Goal: Task Accomplishment & Management: Manage account settings

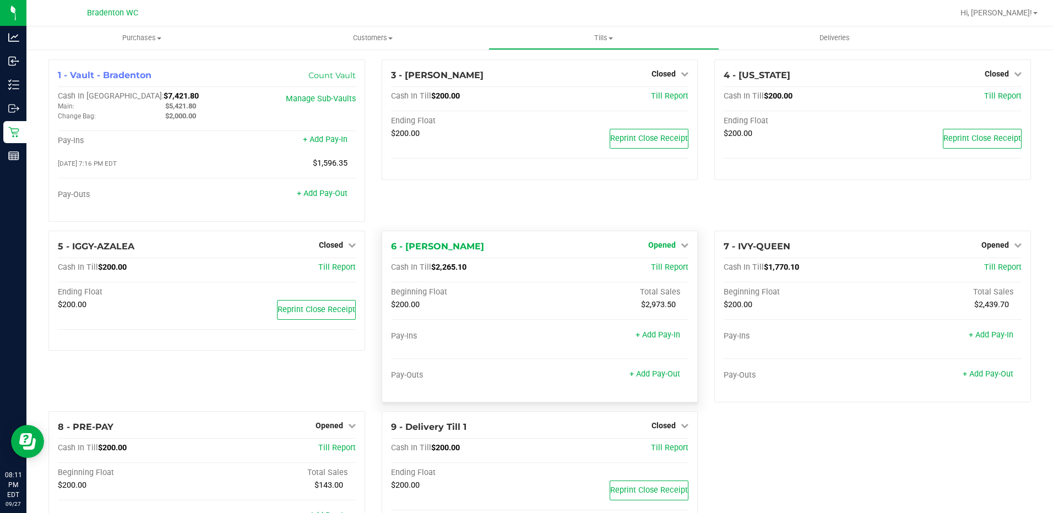
click at [654, 250] on span "Opened" at bounding box center [662, 245] width 28 height 9
click at [639, 269] on div "Close Till" at bounding box center [664, 268] width 82 height 14
click at [654, 271] on link "Close Till" at bounding box center [664, 267] width 30 height 9
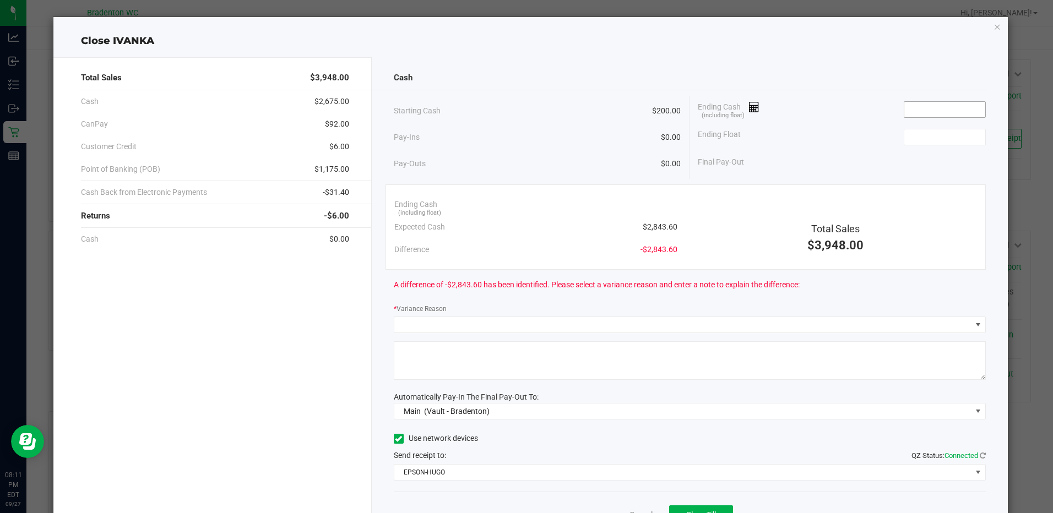
click at [933, 110] on input at bounding box center [944, 109] width 81 height 15
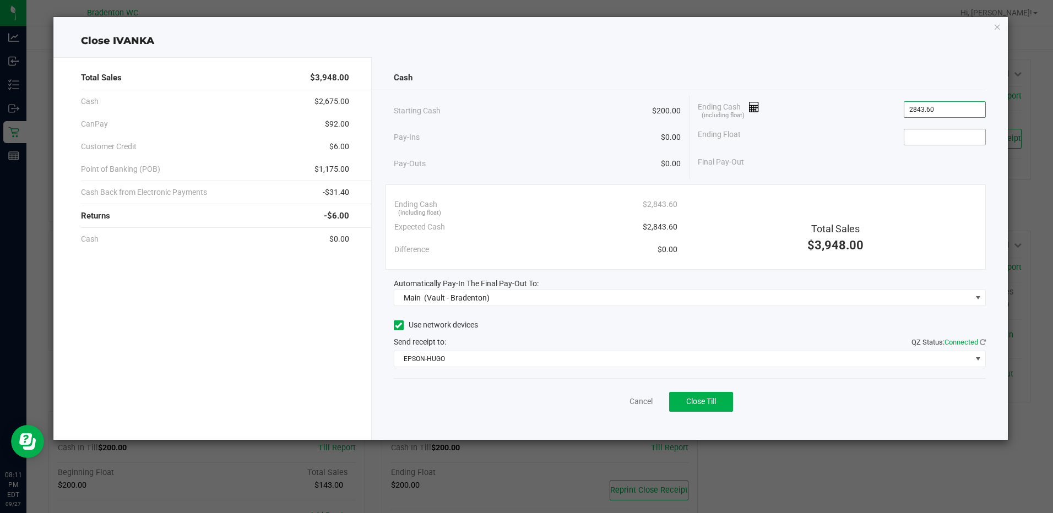
type input "$2,843.60"
click at [929, 134] on input at bounding box center [944, 136] width 81 height 15
type input "$200.00"
click at [707, 398] on span "Close Till" at bounding box center [701, 401] width 30 height 9
click at [994, 26] on icon "button" at bounding box center [998, 26] width 8 height 13
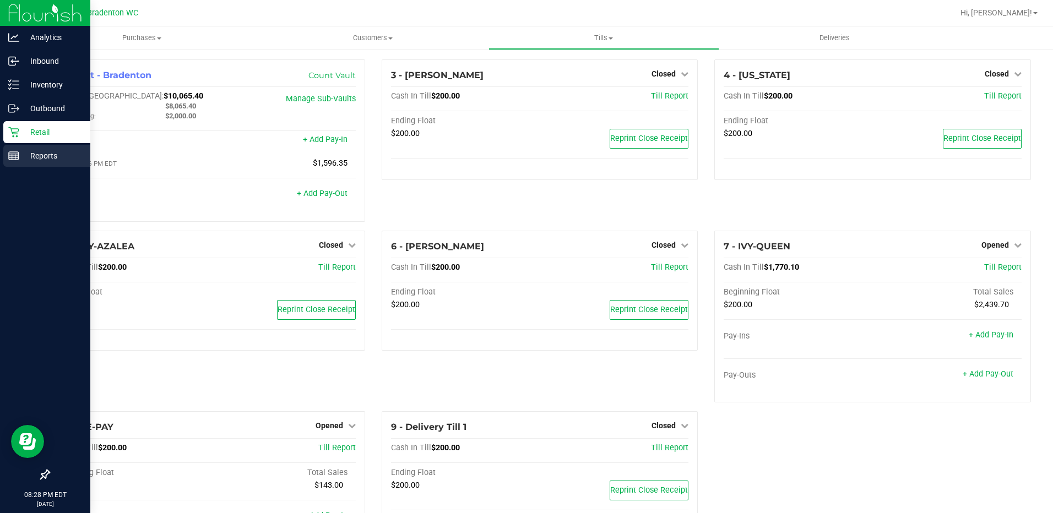
click at [19, 154] on p "Reports" at bounding box center [52, 155] width 66 height 13
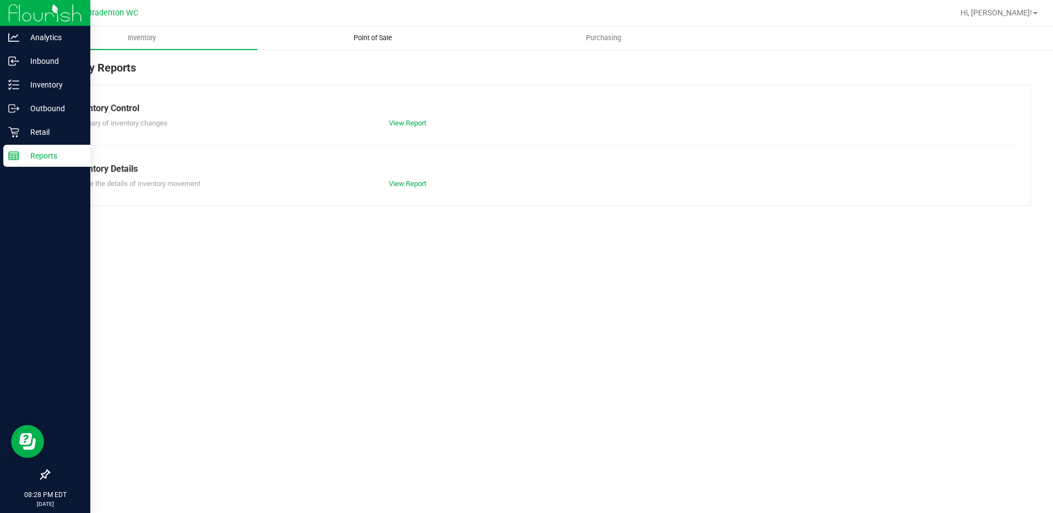
click at [355, 40] on span "Point of Sale" at bounding box center [373, 38] width 68 height 10
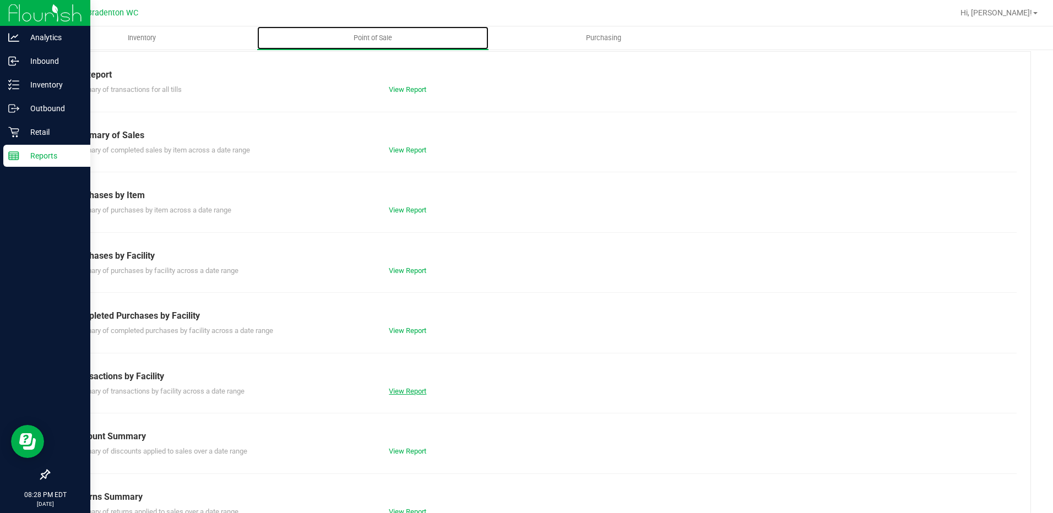
scroll to position [66, 0]
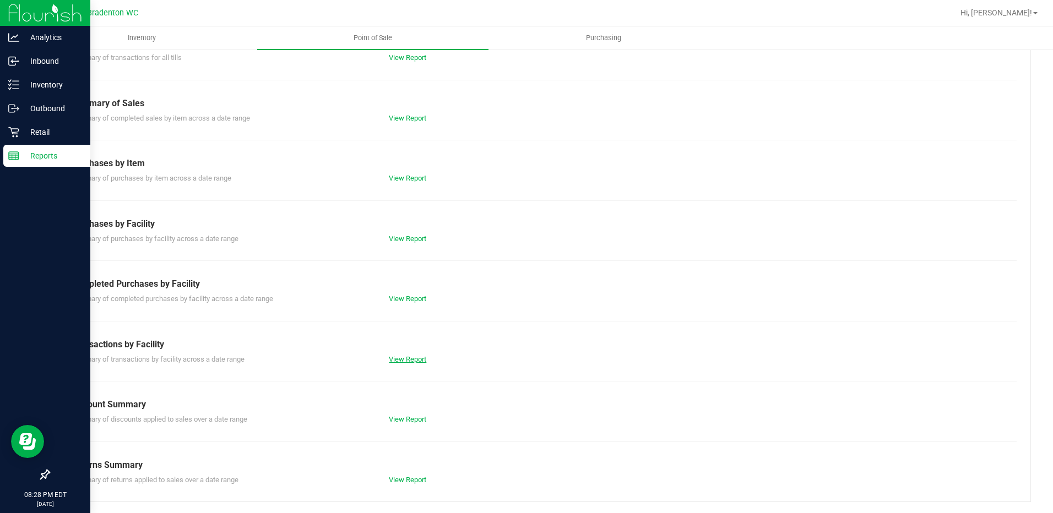
click at [409, 360] on link "View Report" at bounding box center [407, 359] width 37 height 8
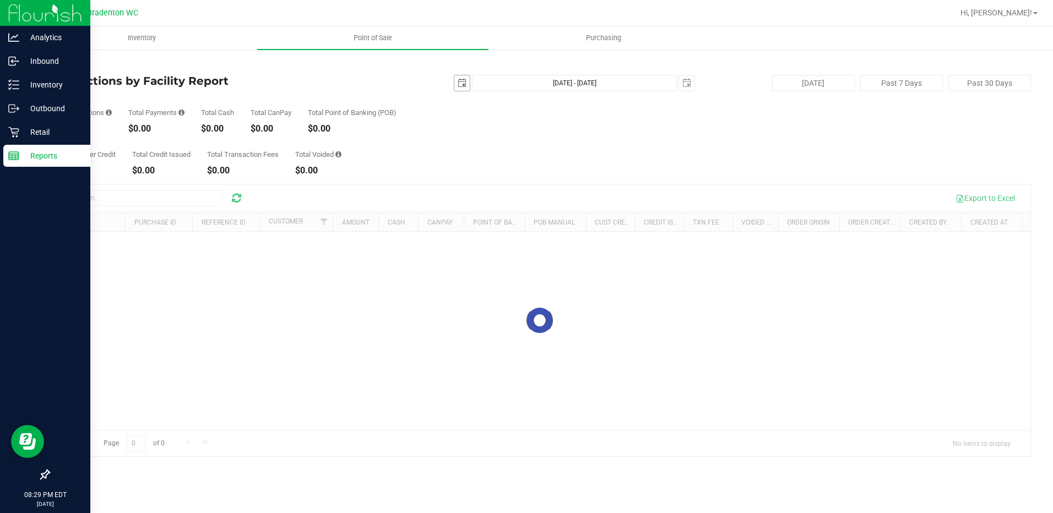
click at [463, 83] on span "select" at bounding box center [462, 83] width 9 height 9
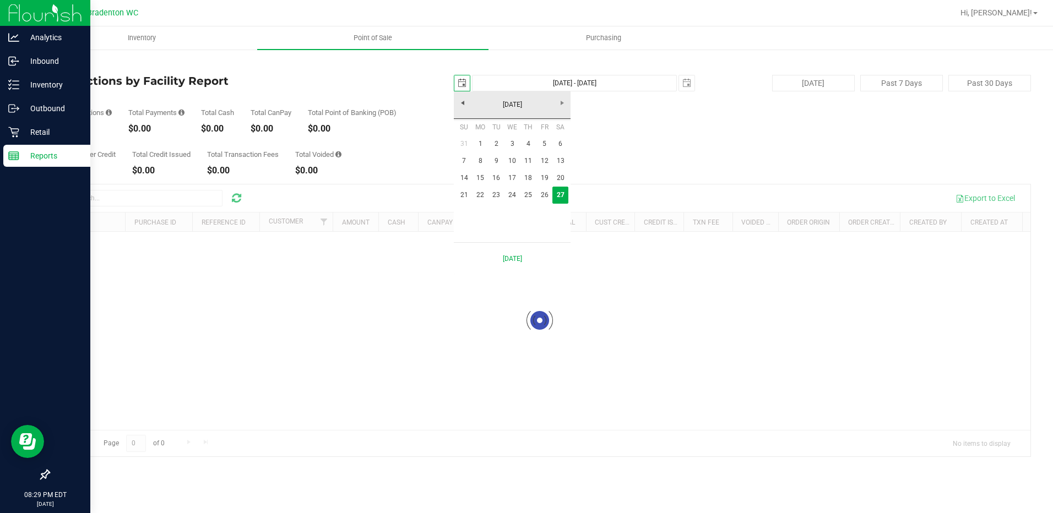
scroll to position [0, 28]
click at [549, 196] on link "26" at bounding box center [545, 195] width 16 height 17
type input "[DATE]"
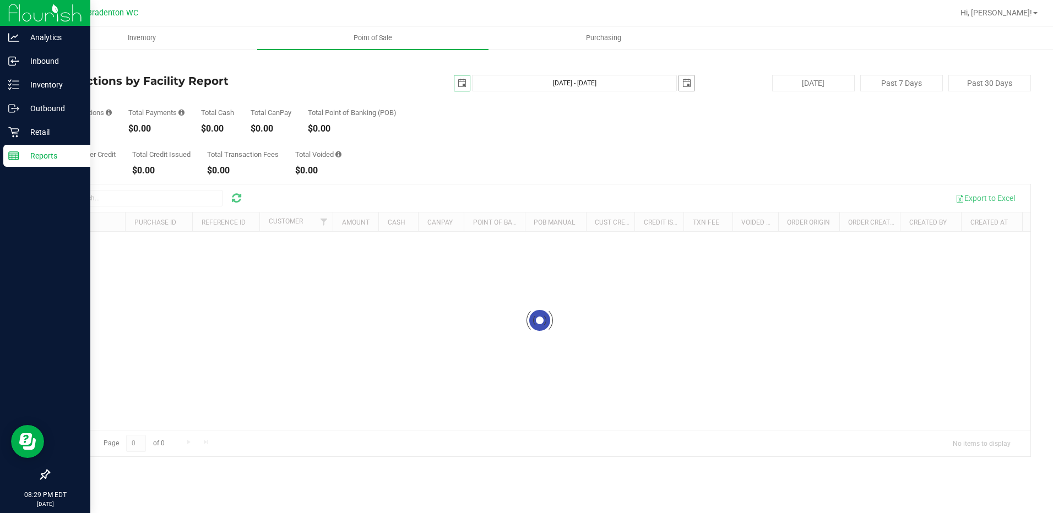
click at [688, 86] on span "select" at bounding box center [686, 83] width 9 height 9
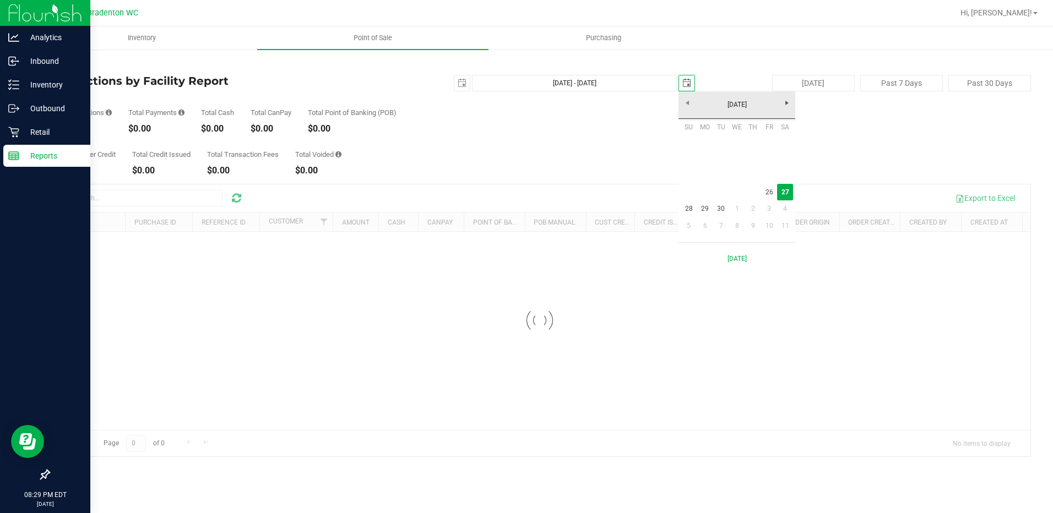
scroll to position [0, 28]
click at [771, 191] on link "26" at bounding box center [769, 192] width 16 height 17
type input "[DATE] - [DATE]"
type input "[DATE]"
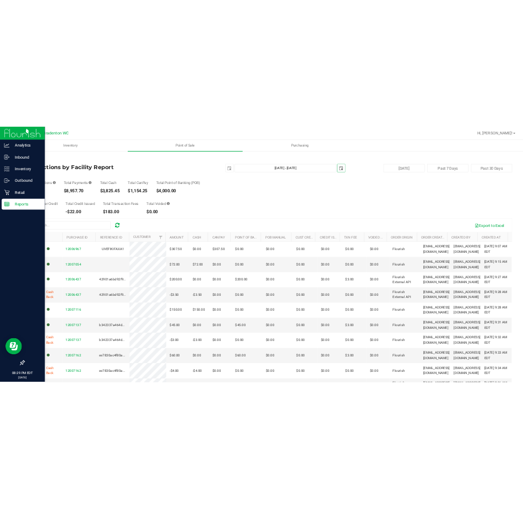
scroll to position [0, 0]
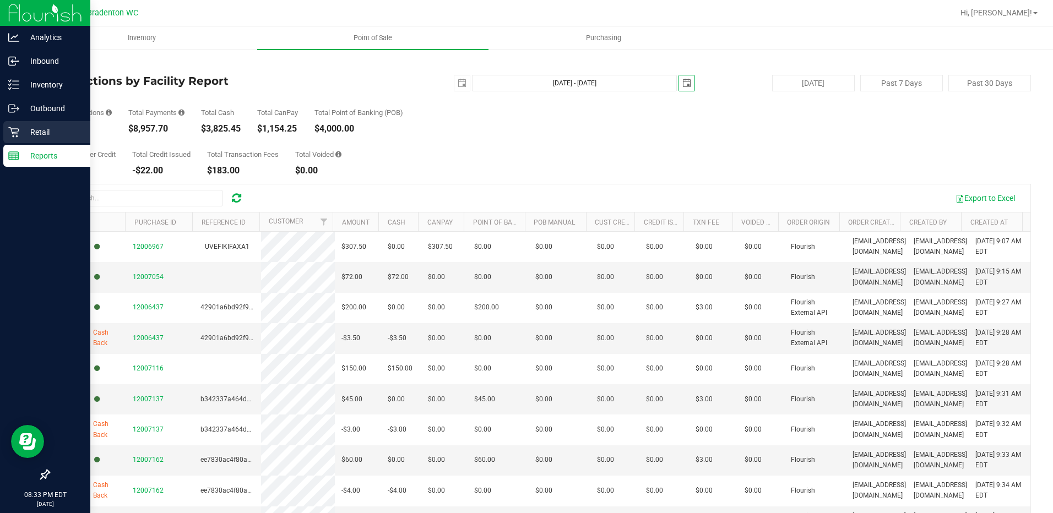
drag, startPoint x: 15, startPoint y: 127, endPoint x: 21, endPoint y: 128, distance: 6.1
click at [15, 127] on icon at bounding box center [13, 132] width 11 height 11
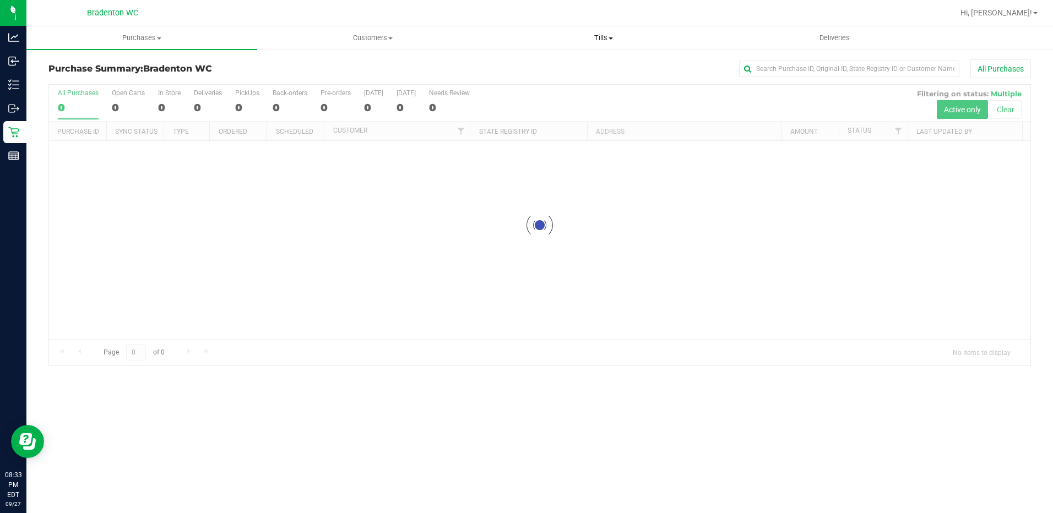
click at [594, 37] on span "Tills" at bounding box center [604, 38] width 230 height 10
click at [554, 66] on span "Manage tills" at bounding box center [526, 66] width 74 height 9
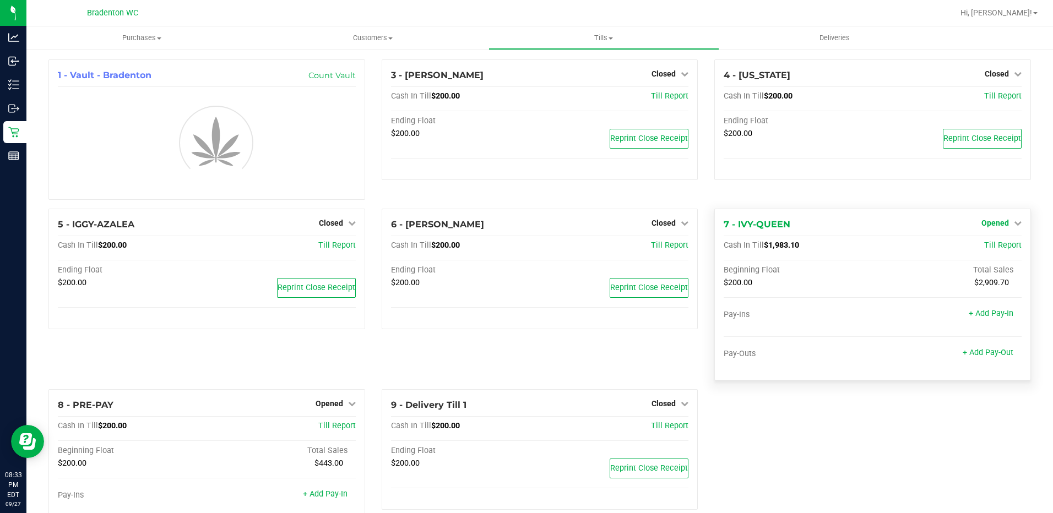
click at [996, 220] on span "Opened" at bounding box center [996, 223] width 28 height 9
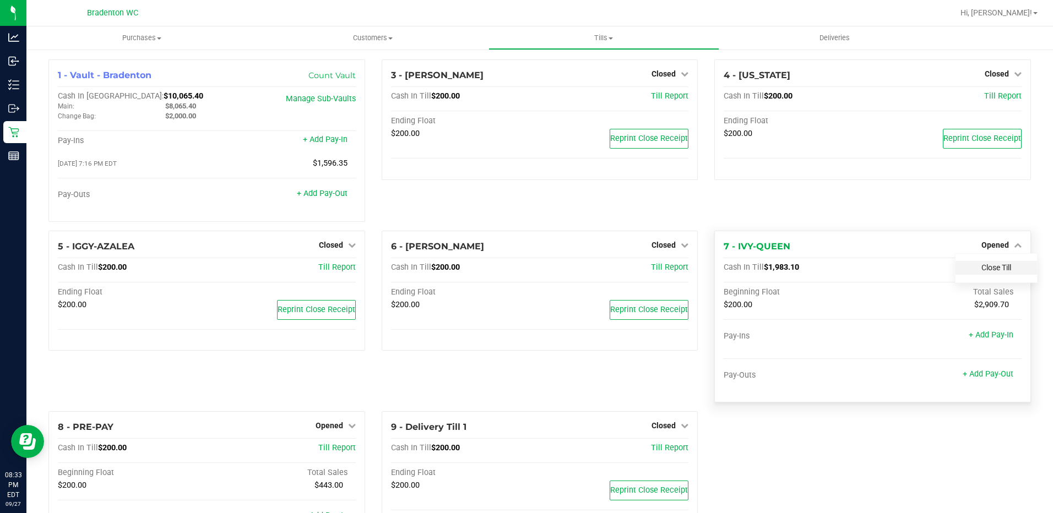
click at [987, 266] on link "Close Till" at bounding box center [997, 267] width 30 height 9
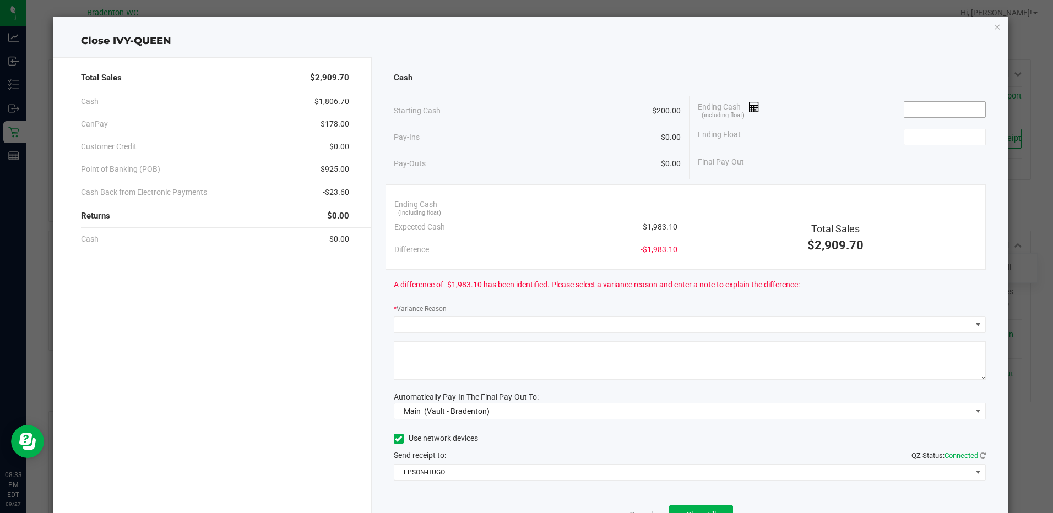
click at [919, 109] on input at bounding box center [944, 109] width 81 height 15
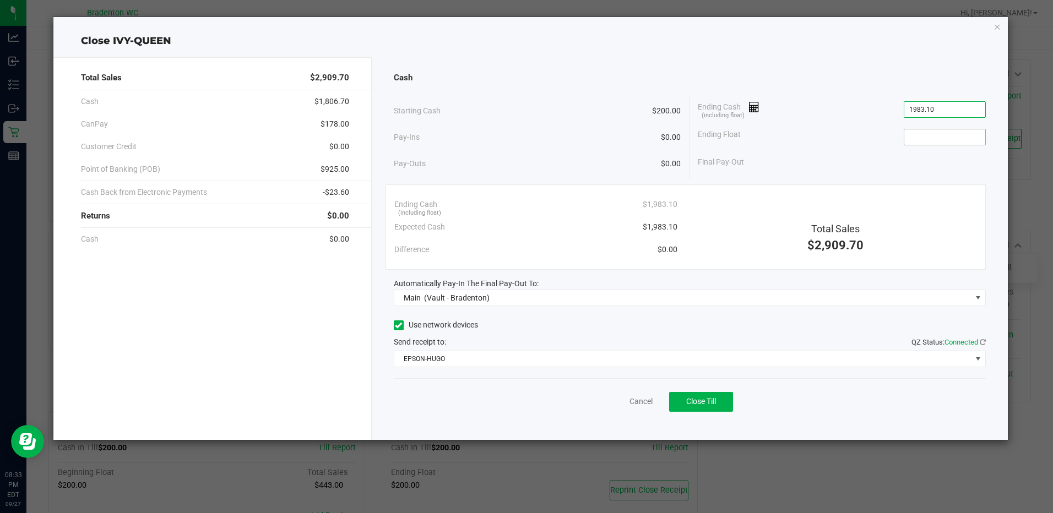
type input "$1,983.10"
click at [929, 132] on input at bounding box center [944, 136] width 81 height 15
type input "$200.00"
click at [833, 131] on div "Ending Float $200.00" at bounding box center [842, 137] width 288 height 28
click at [712, 400] on span "Close Till" at bounding box center [701, 401] width 30 height 9
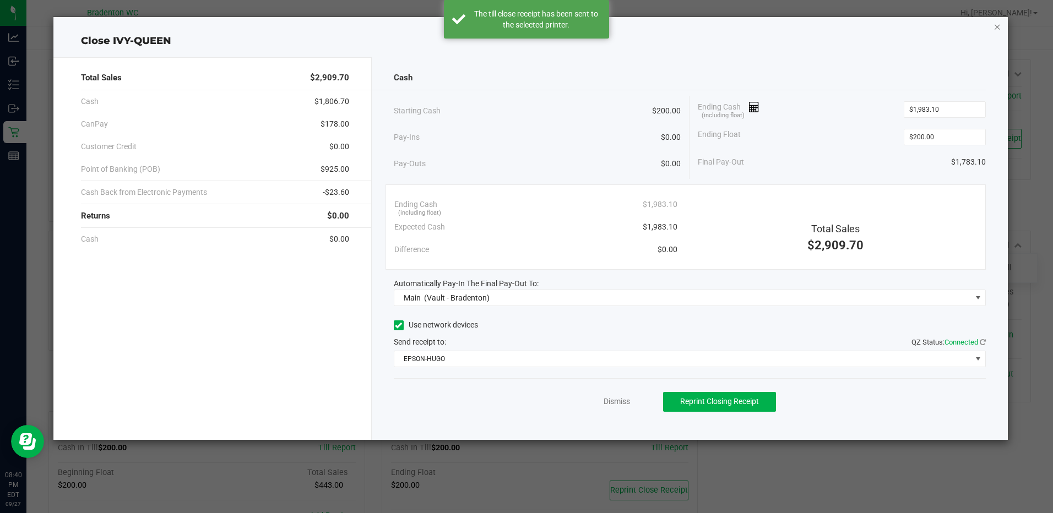
click at [999, 26] on icon "button" at bounding box center [998, 26] width 8 height 13
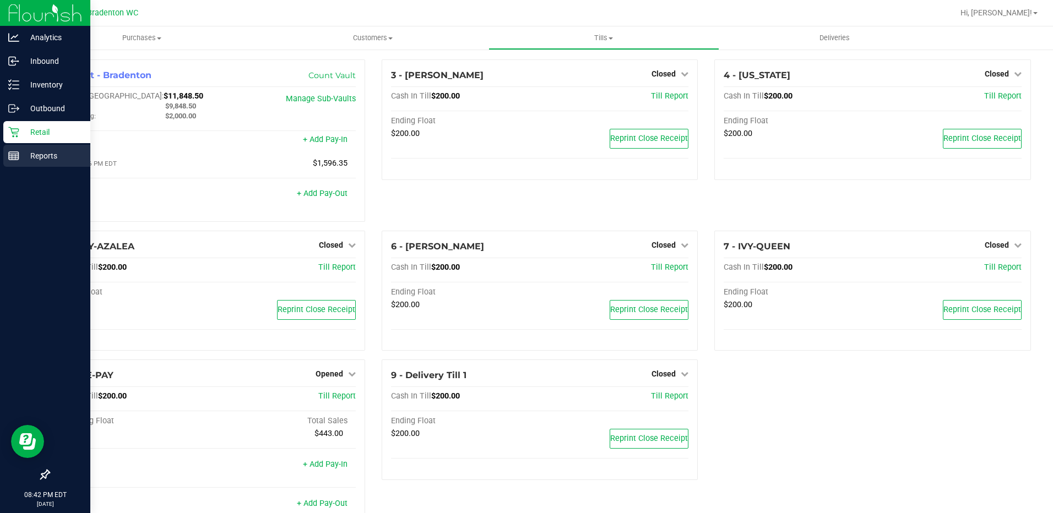
click at [21, 149] on div "Reports" at bounding box center [46, 156] width 87 height 22
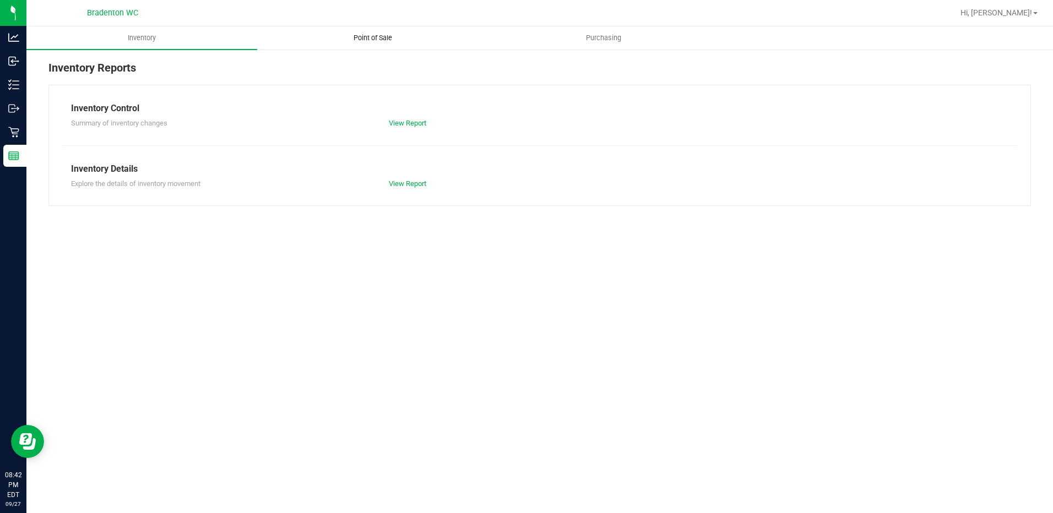
click at [375, 39] on span "Point of Sale" at bounding box center [373, 38] width 68 height 10
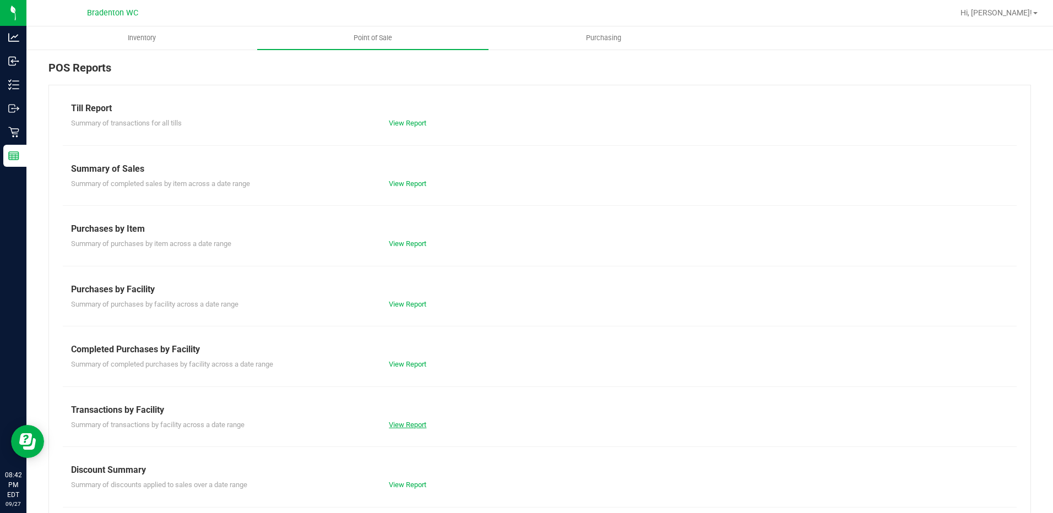
click at [402, 421] on link "View Report" at bounding box center [407, 425] width 37 height 8
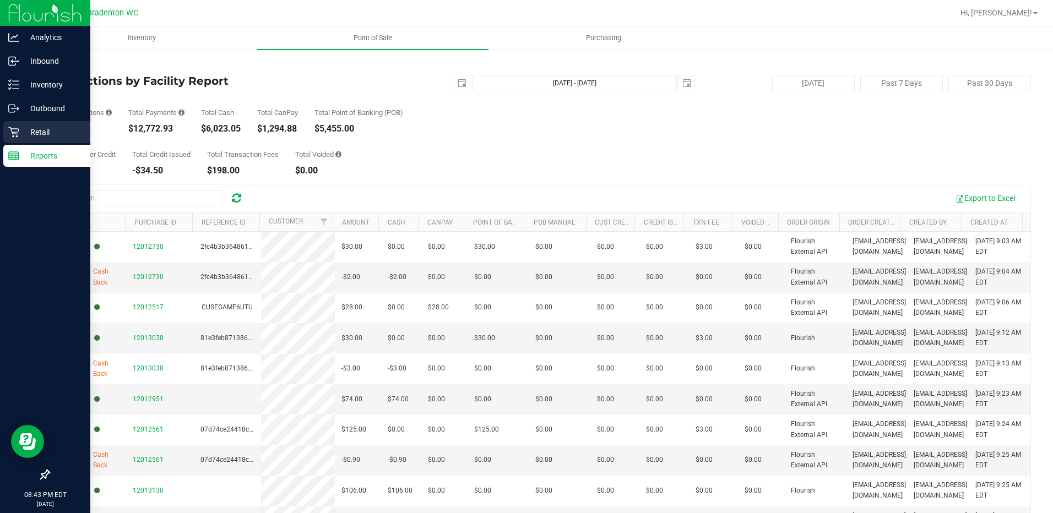
click at [19, 135] on p "Retail" at bounding box center [52, 132] width 66 height 13
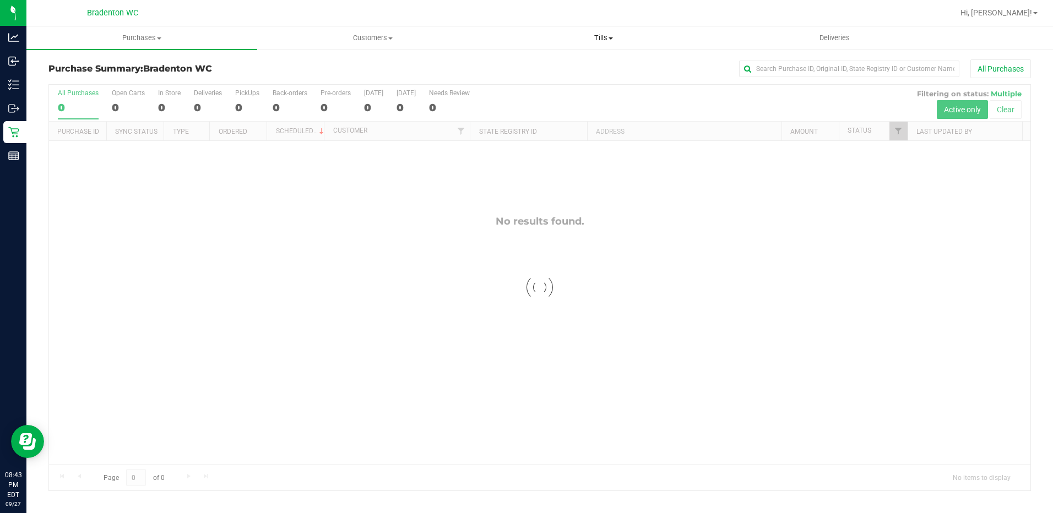
click at [599, 41] on span "Tills" at bounding box center [604, 38] width 230 height 10
click at [537, 69] on span "Manage tills" at bounding box center [526, 66] width 74 height 9
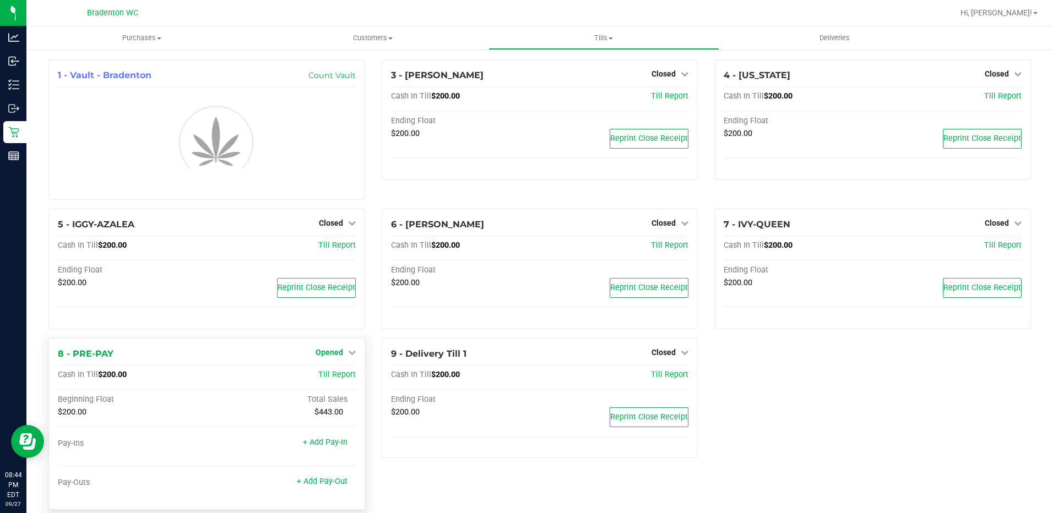
click at [340, 355] on div "1 - Vault - Bradenton Count Vault 3 - [PERSON_NAME] Closed Open Till Cash In Ti…" at bounding box center [539, 288] width 999 height 459
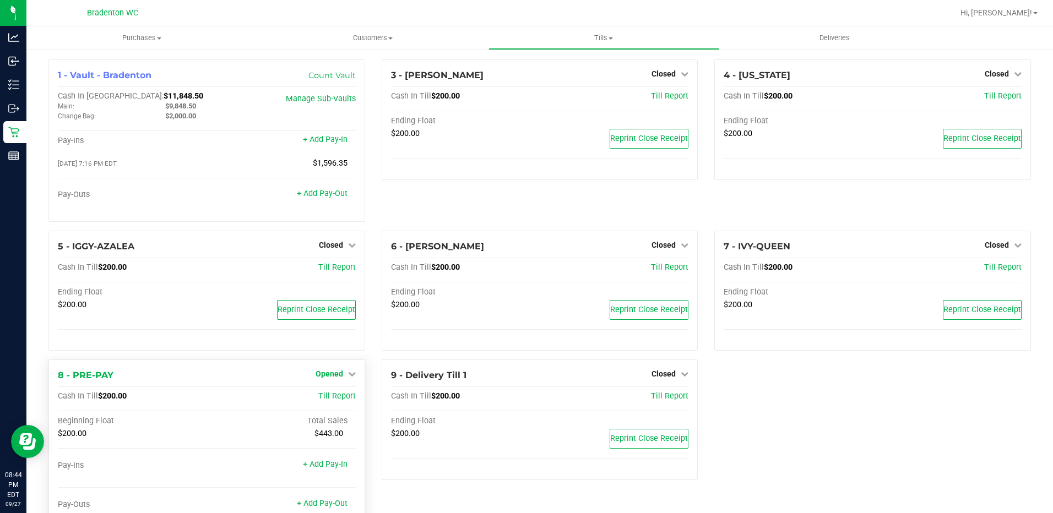
click at [331, 376] on span "Opened" at bounding box center [330, 374] width 28 height 9
click at [333, 402] on link "Close Till" at bounding box center [331, 397] width 30 height 9
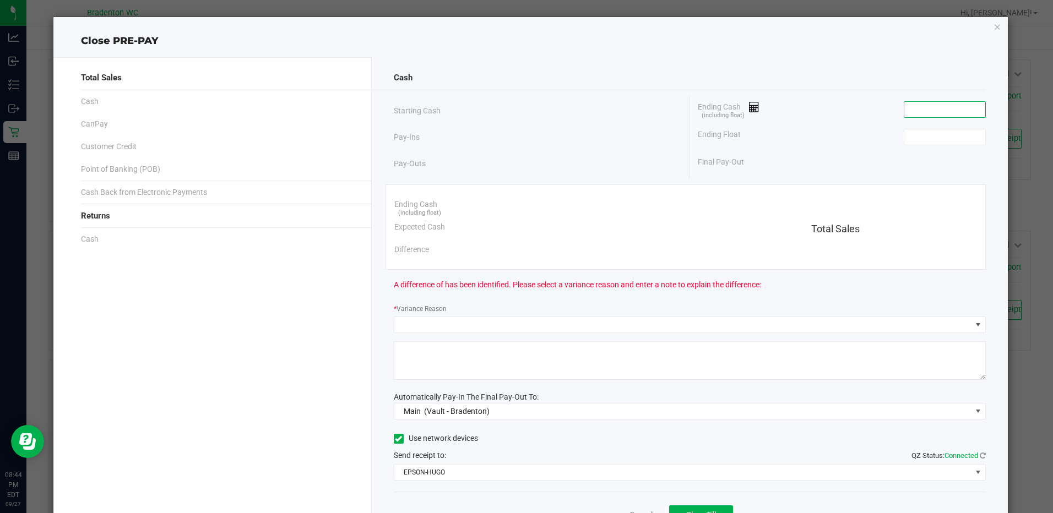
click at [942, 105] on input at bounding box center [944, 109] width 81 height 15
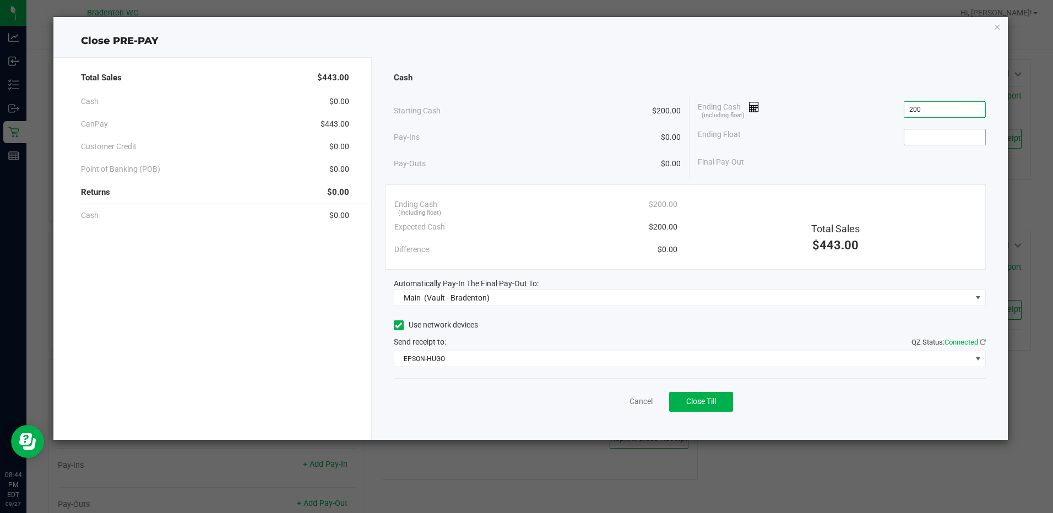
type input "$200.00"
click at [914, 139] on input at bounding box center [944, 136] width 81 height 15
type input "$200.00"
click at [691, 407] on button "Close Till" at bounding box center [701, 402] width 64 height 20
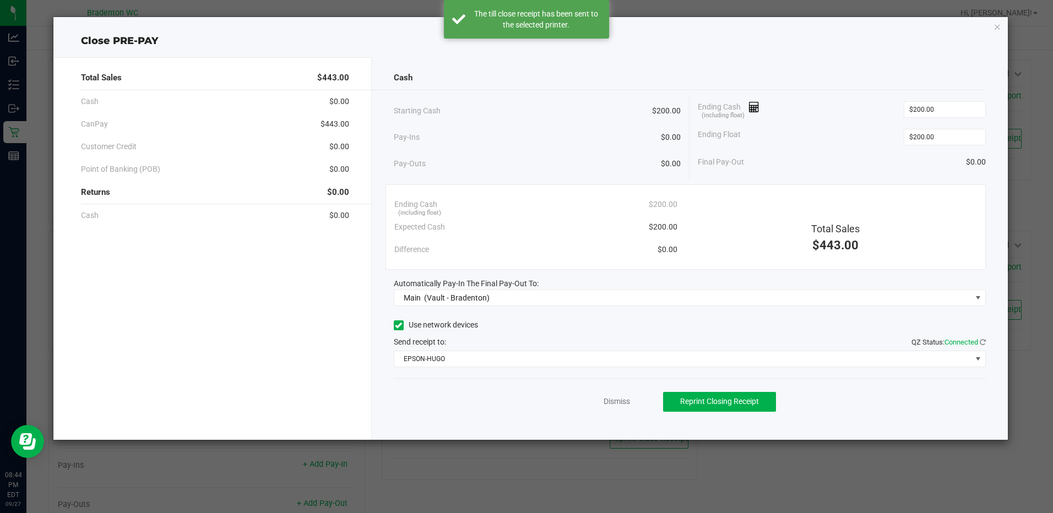
click at [993, 27] on div "Close PRE-PAY Total Sales $443.00 Cash $0.00 CanPay $443.00 Customer Credit $0.…" at bounding box center [530, 228] width 954 height 423
click at [996, 26] on icon "button" at bounding box center [998, 26] width 8 height 13
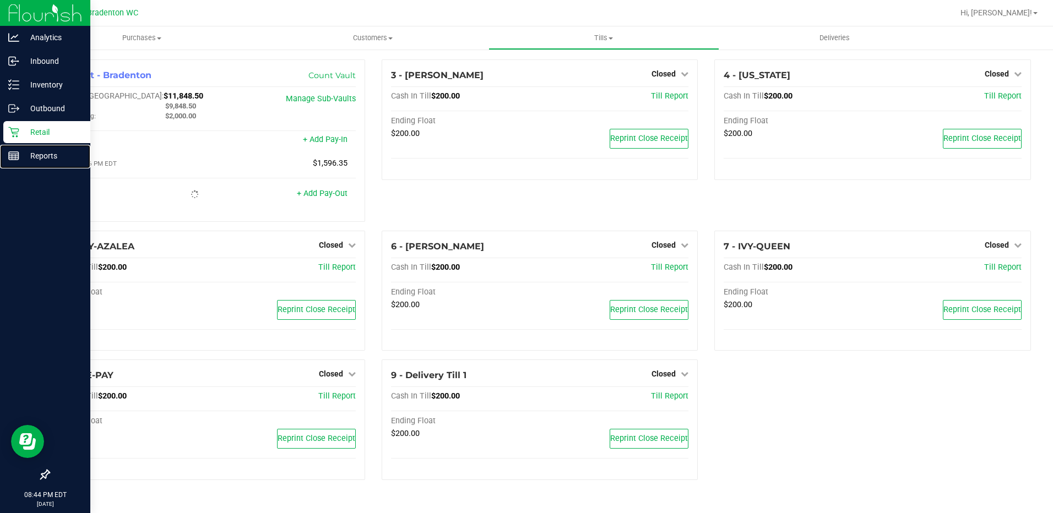
drag, startPoint x: 30, startPoint y: 149, endPoint x: 59, endPoint y: 142, distance: 30.6
click at [30, 149] on div "Reports" at bounding box center [46, 156] width 87 height 22
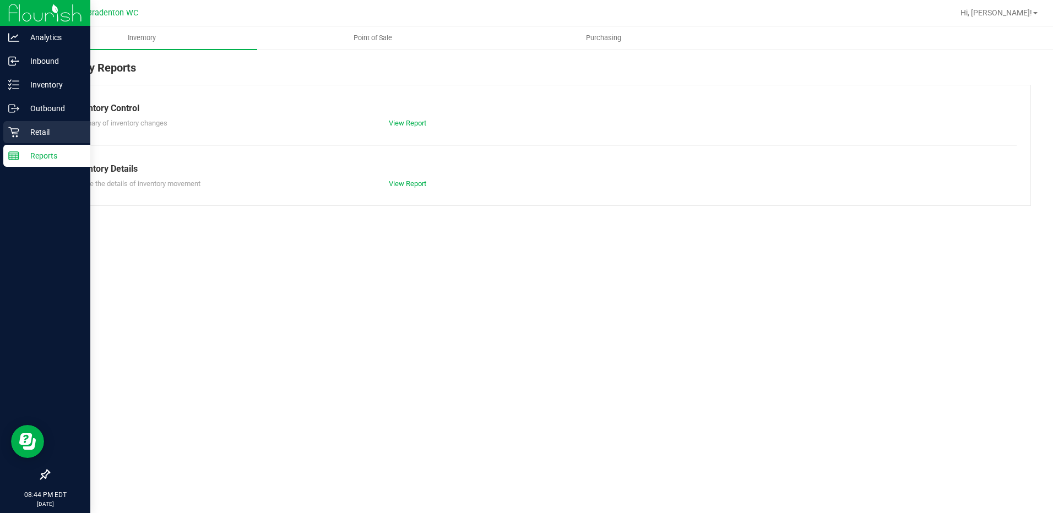
click at [19, 131] on icon at bounding box center [13, 132] width 11 height 11
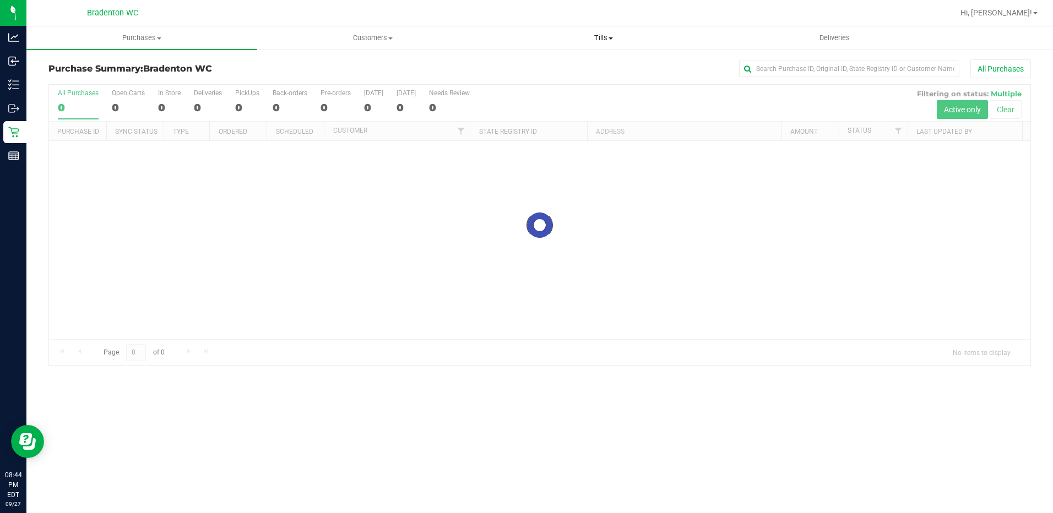
click at [608, 37] on span "Tills" at bounding box center [604, 38] width 230 height 10
click at [572, 67] on li "Manage tills" at bounding box center [604, 66] width 231 height 13
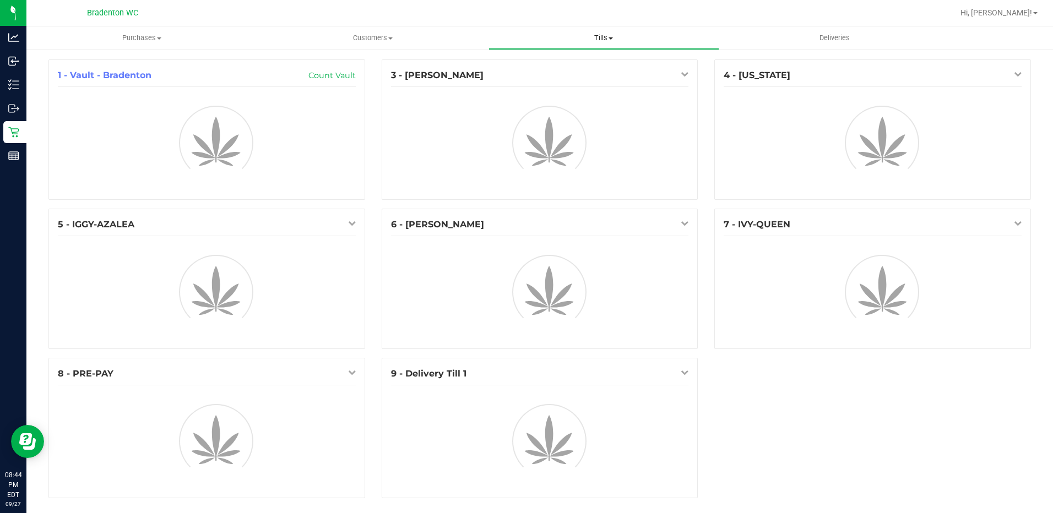
click at [608, 42] on span "Tills" at bounding box center [604, 38] width 230 height 10
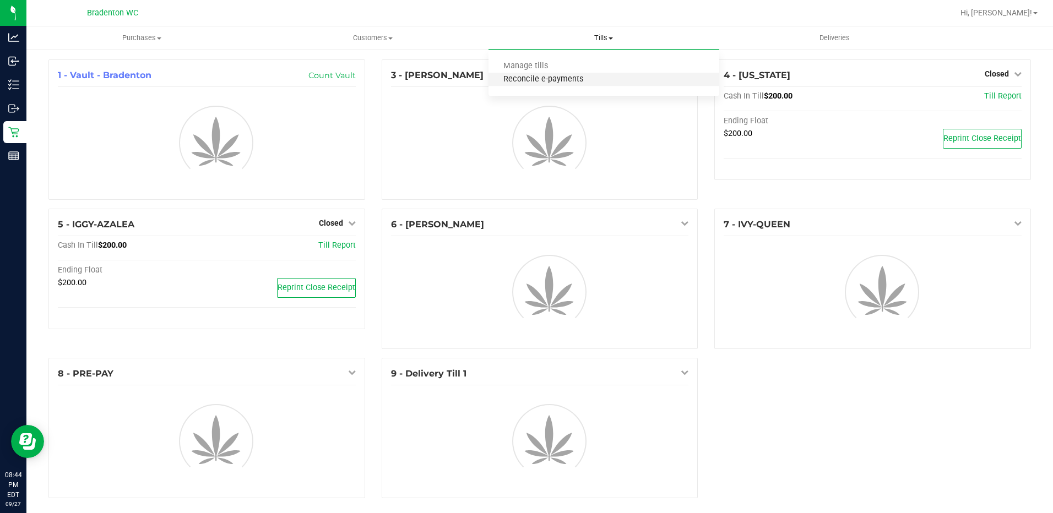
click at [594, 83] on span "Reconcile e-payments" at bounding box center [544, 79] width 110 height 9
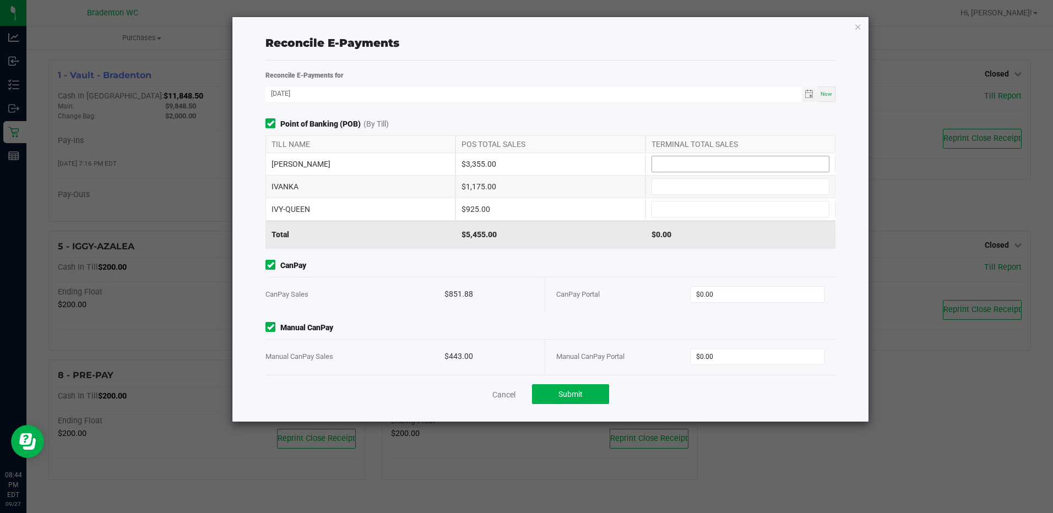
click at [667, 159] on input at bounding box center [740, 163] width 177 height 15
type input "$3,355.00"
click at [687, 186] on input at bounding box center [740, 186] width 177 height 15
type input "$1,175.00"
click at [685, 208] on input at bounding box center [740, 209] width 177 height 15
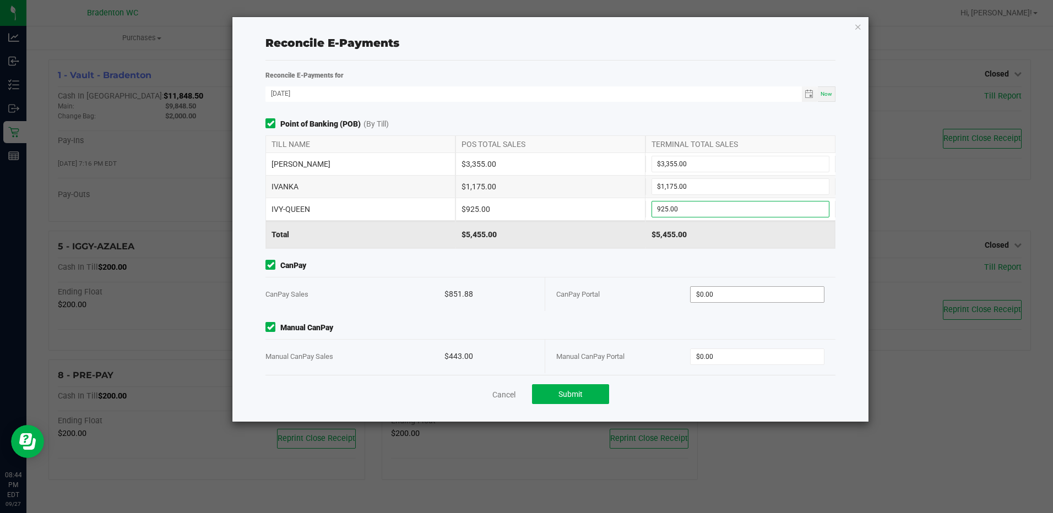
type input "$925.00"
click at [744, 301] on input "0" at bounding box center [757, 294] width 133 height 15
type input "$851.88"
click at [719, 361] on input "0" at bounding box center [757, 356] width 133 height 15
type input "$443.00"
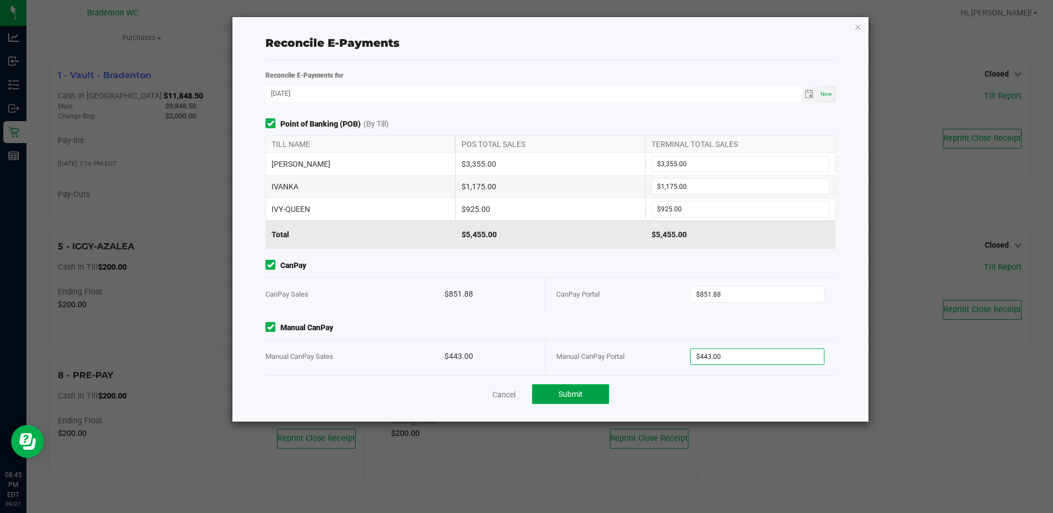
click at [586, 390] on button "Submit" at bounding box center [570, 394] width 77 height 20
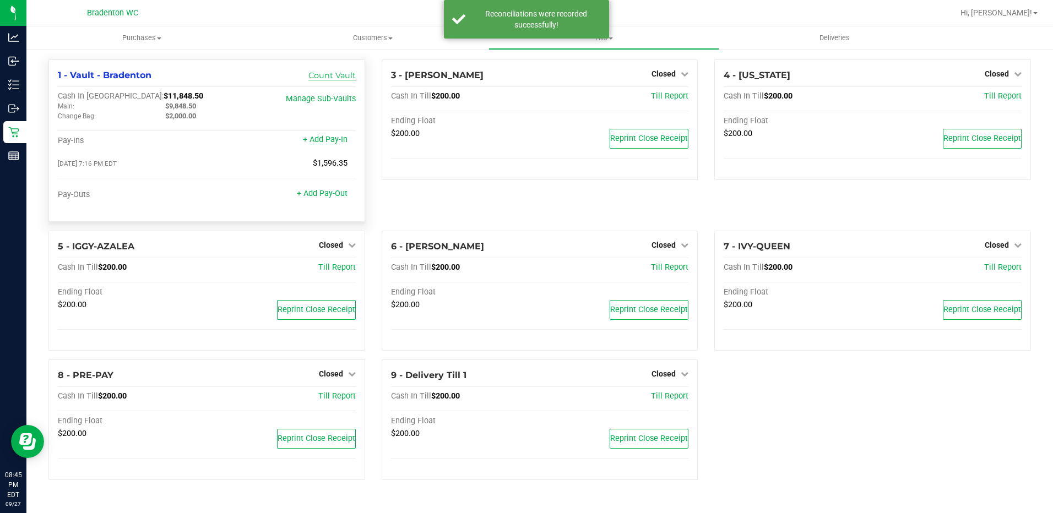
click at [353, 77] on link "Count Vault" at bounding box center [331, 76] width 47 height 10
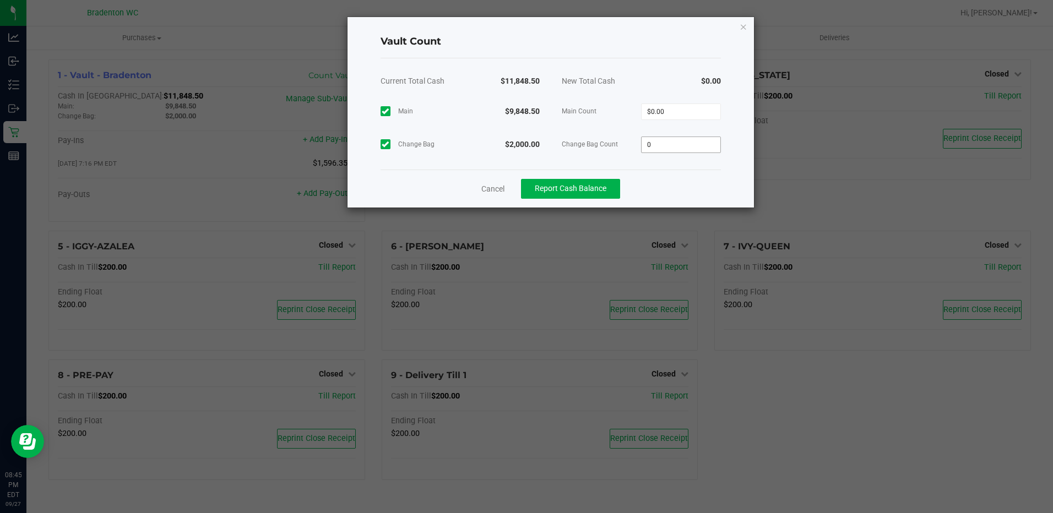
click at [693, 143] on input "0" at bounding box center [681, 144] width 79 height 15
type input "2000"
type input "0"
type input "$2,000.00"
click at [685, 112] on input "0" at bounding box center [681, 111] width 79 height 15
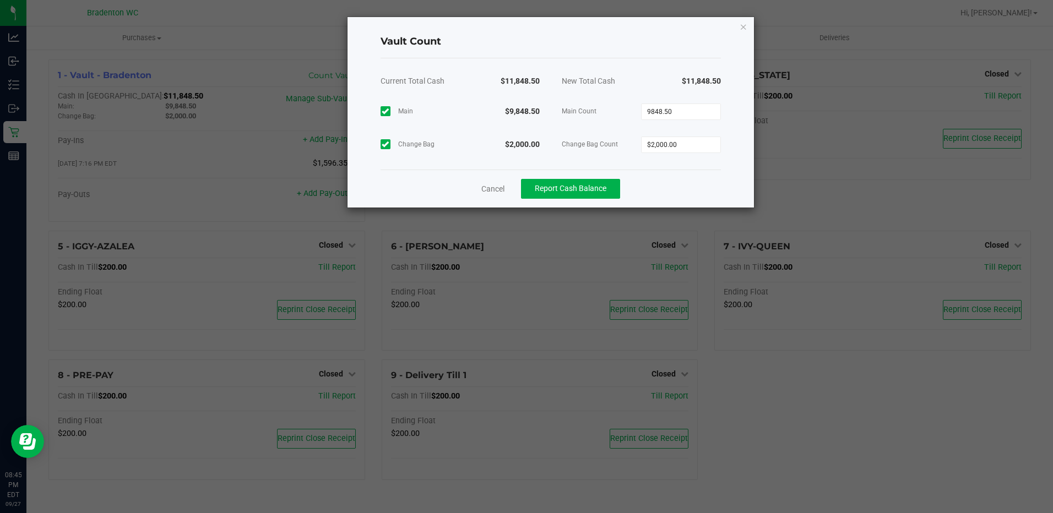
type input "$9,848.50"
click at [679, 183] on div "Cancel Report Cash Balance" at bounding box center [551, 189] width 340 height 38
click at [600, 192] on span "Report Cash Balance" at bounding box center [571, 188] width 72 height 9
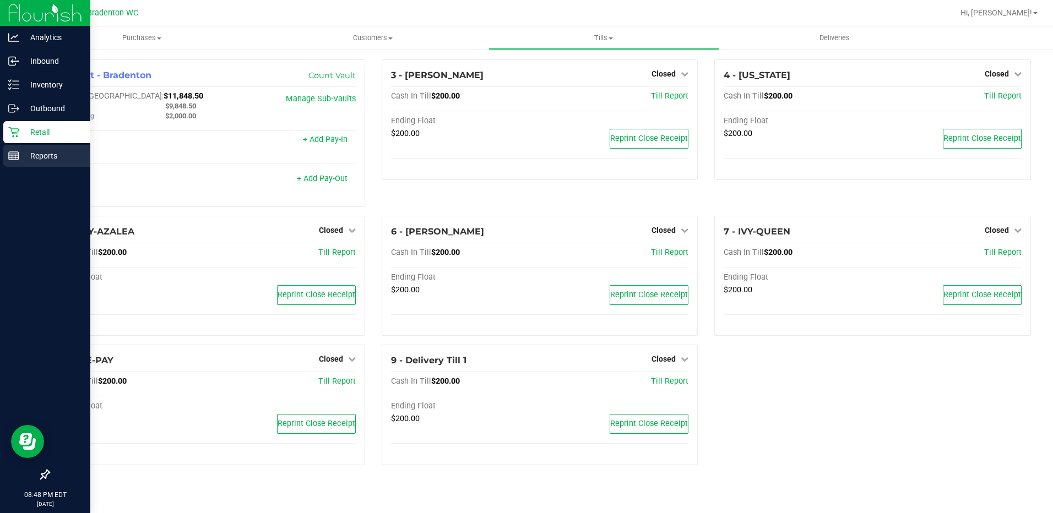
click at [15, 159] on icon at bounding box center [13, 155] width 11 height 11
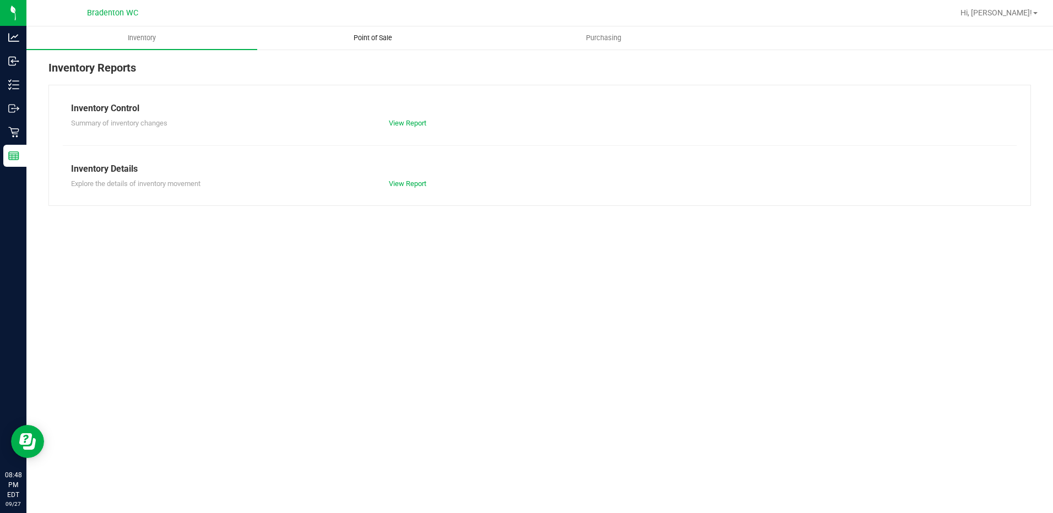
click at [372, 32] on uib-tab-heading "Point of Sale" at bounding box center [373, 38] width 230 height 22
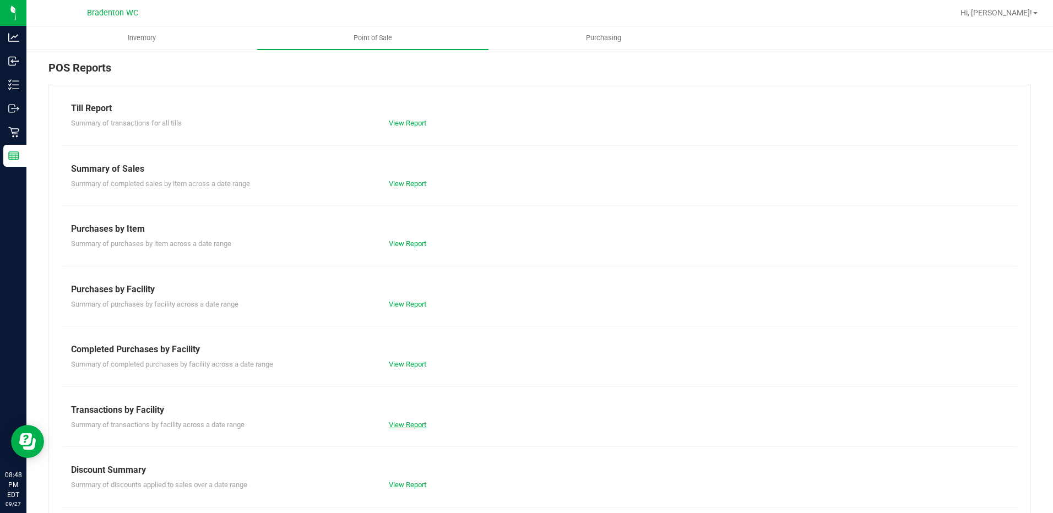
click at [419, 422] on link "View Report" at bounding box center [407, 425] width 37 height 8
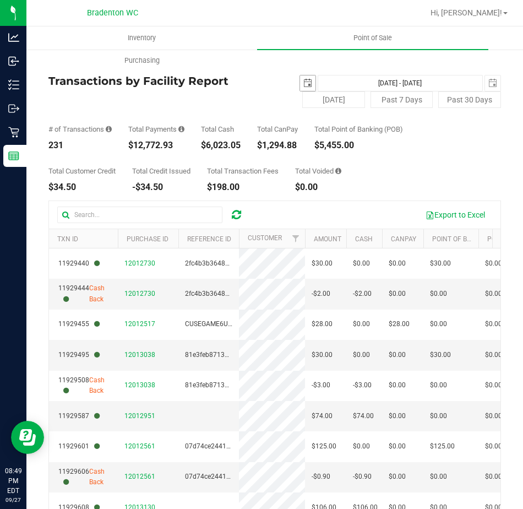
click at [304, 83] on span "select" at bounding box center [308, 83] width 9 height 9
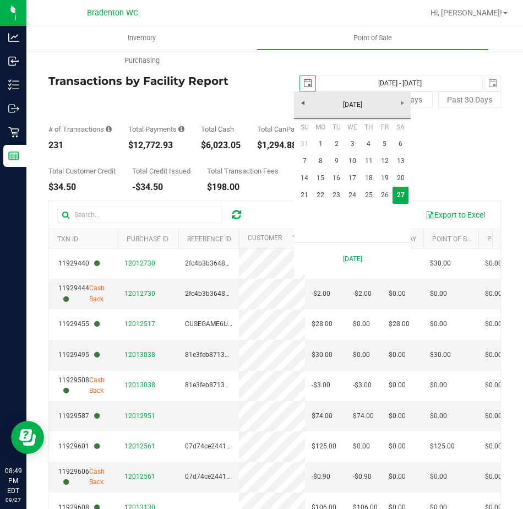
scroll to position [0, 28]
click at [400, 176] on link "20" at bounding box center [401, 178] width 16 height 17
type input "[DATE]"
type input "[DATE] - [DATE]"
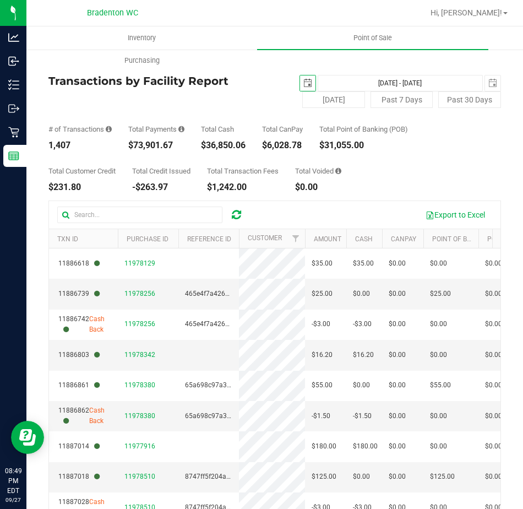
click at [307, 79] on span "select" at bounding box center [307, 82] width 15 height 15
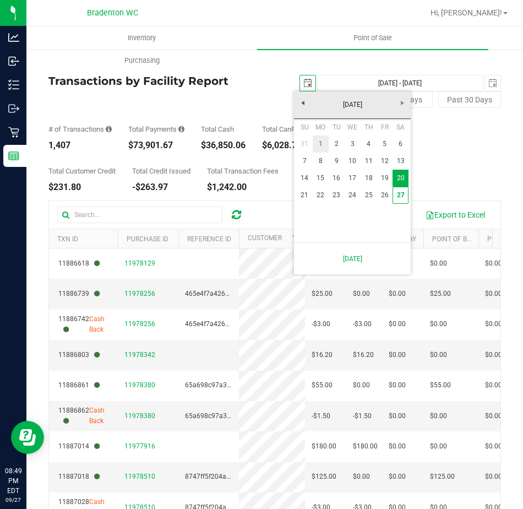
click at [318, 145] on link "1" at bounding box center [321, 144] width 16 height 17
type input "[DATE]"
type input "[DATE] - [DATE]"
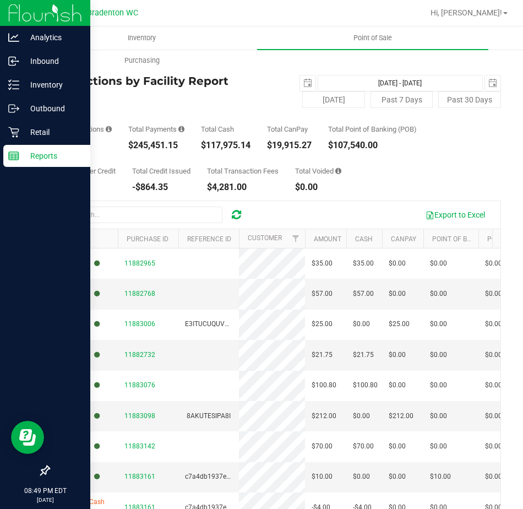
click at [29, 155] on p "Reports" at bounding box center [52, 155] width 66 height 13
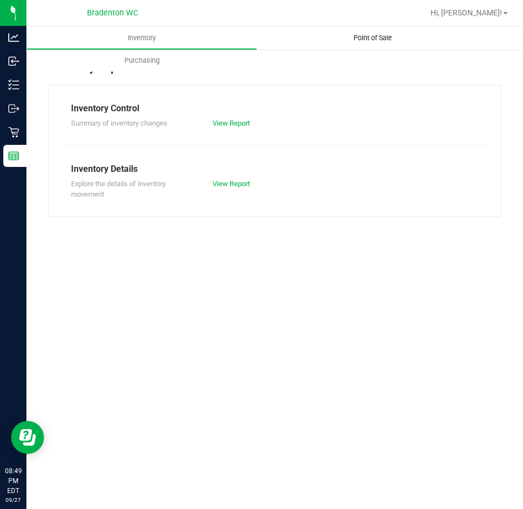
click at [373, 29] on uib-tab-heading "Point of Sale" at bounding box center [372, 37] width 231 height 23
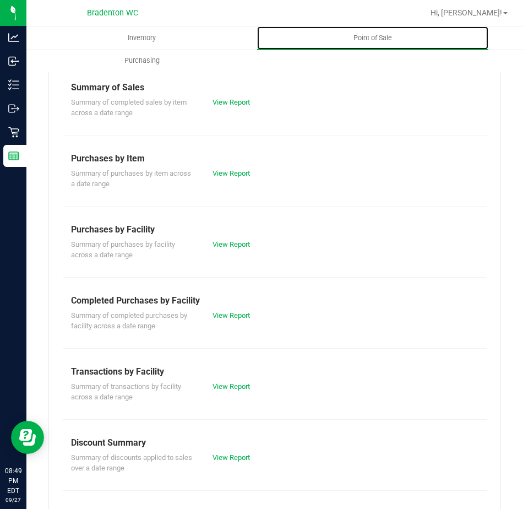
scroll to position [110, 0]
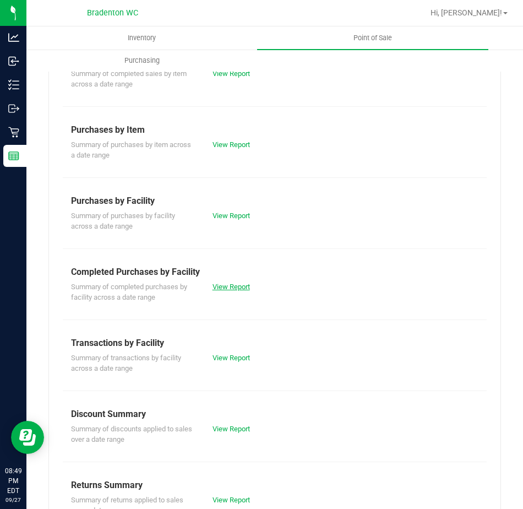
click at [229, 284] on link "View Report" at bounding box center [231, 287] width 37 height 8
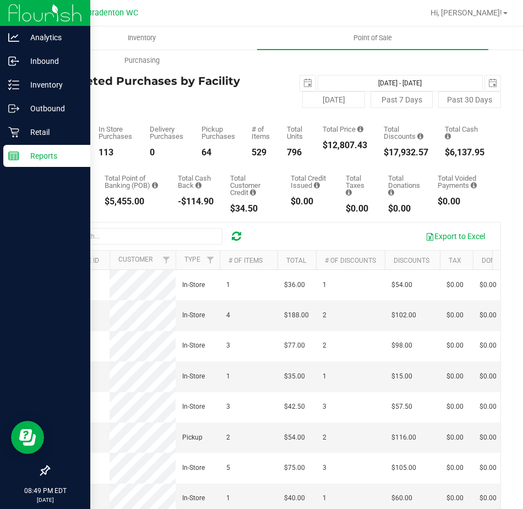
click at [21, 155] on p "Reports" at bounding box center [52, 155] width 66 height 13
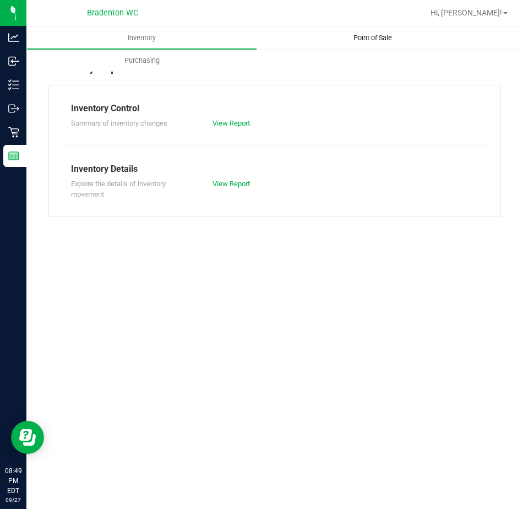
click at [354, 44] on uib-tab-heading "Point of Sale" at bounding box center [372, 37] width 231 height 23
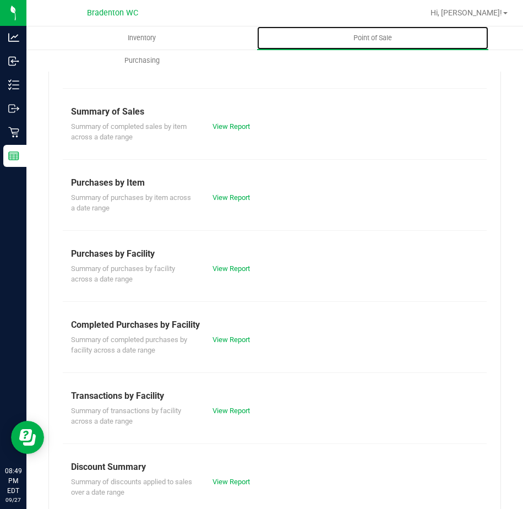
scroll to position [145, 0]
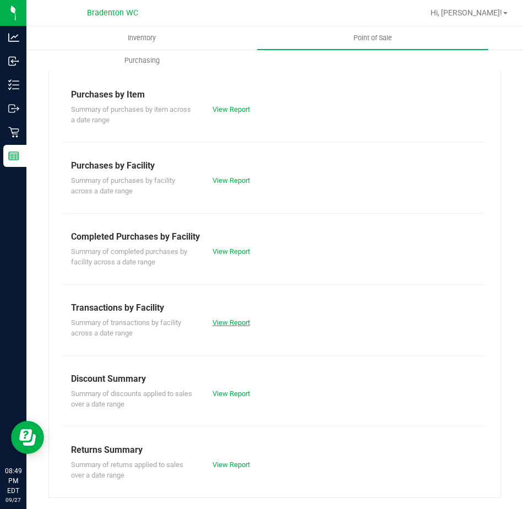
click at [246, 321] on link "View Report" at bounding box center [231, 322] width 37 height 8
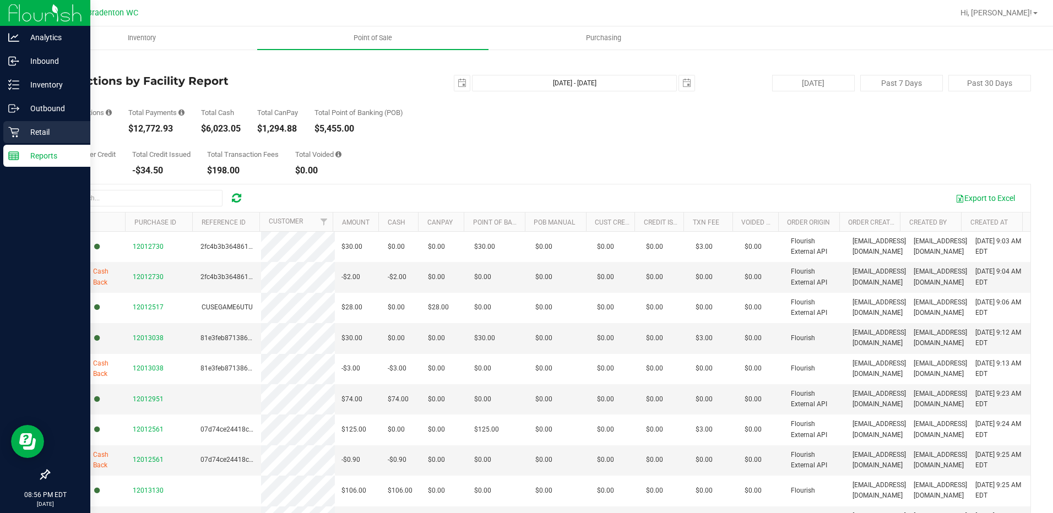
click at [15, 140] on div "Retail" at bounding box center [46, 132] width 87 height 22
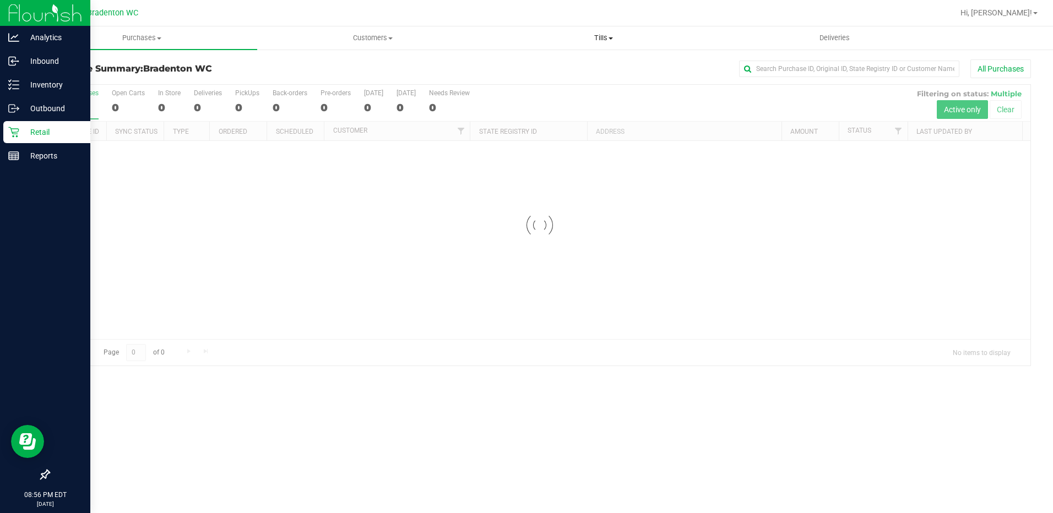
click at [614, 34] on span "Tills" at bounding box center [604, 38] width 230 height 10
click at [546, 63] on span "Manage tills" at bounding box center [526, 66] width 74 height 9
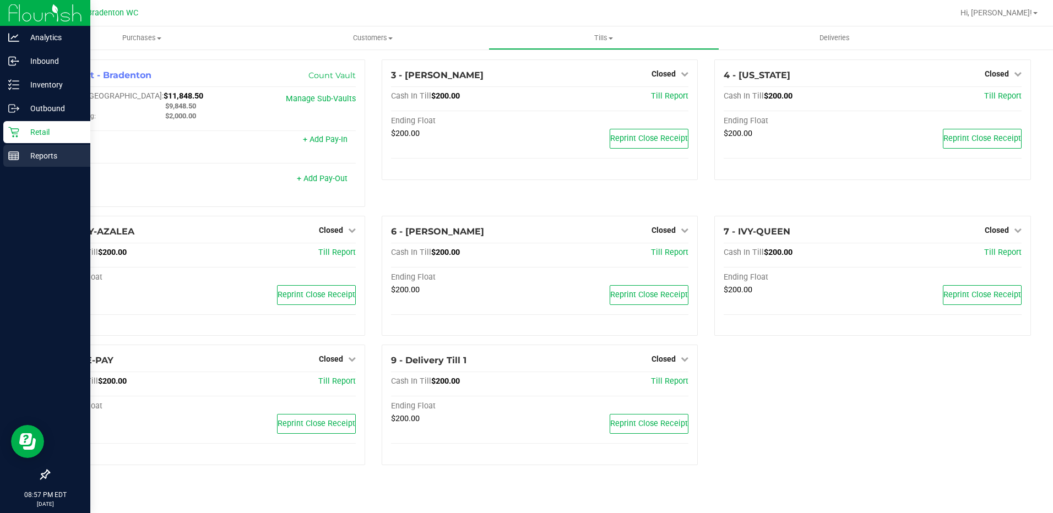
click at [56, 160] on p "Reports" at bounding box center [52, 155] width 66 height 13
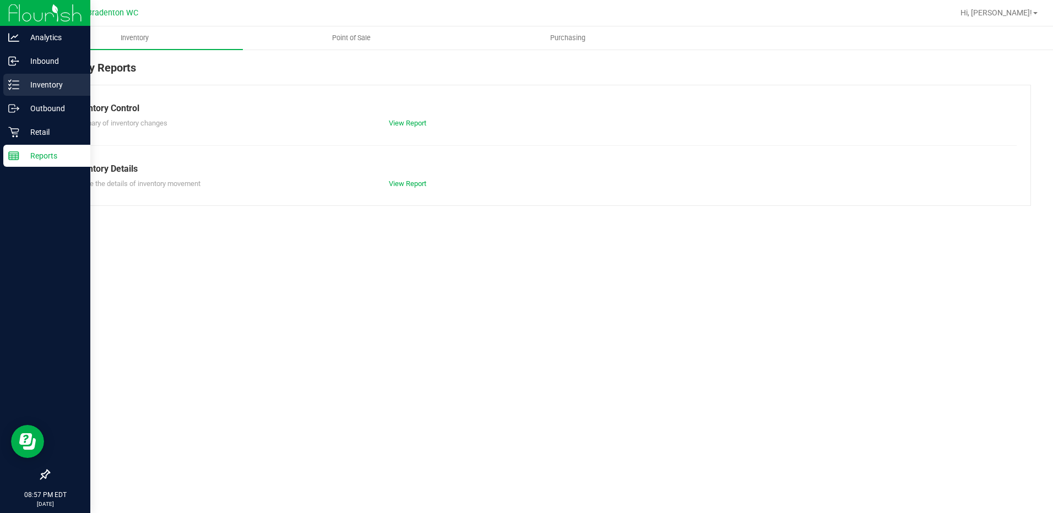
click at [12, 83] on icon at bounding box center [13, 84] width 11 height 11
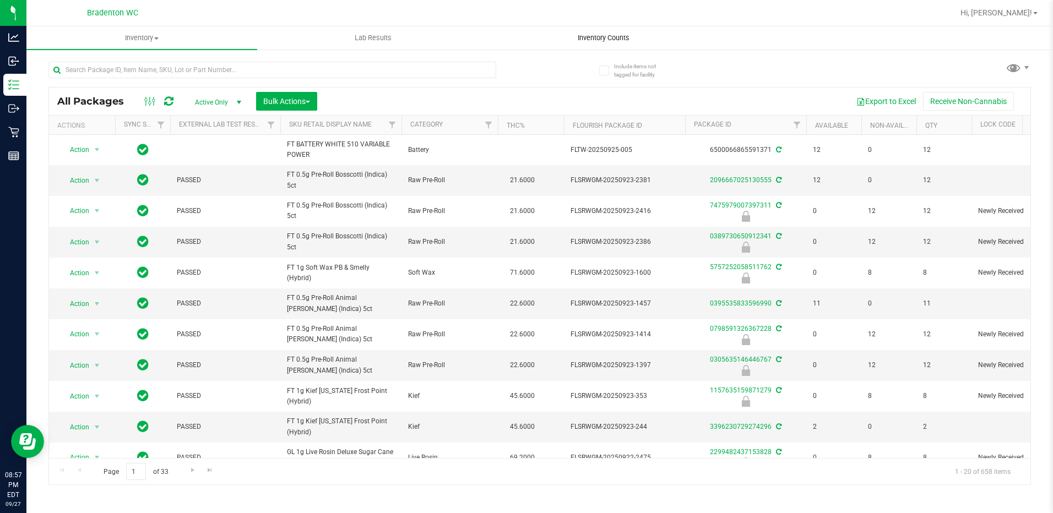
click at [611, 44] on uib-tab-heading "Inventory Counts" at bounding box center [604, 38] width 230 height 22
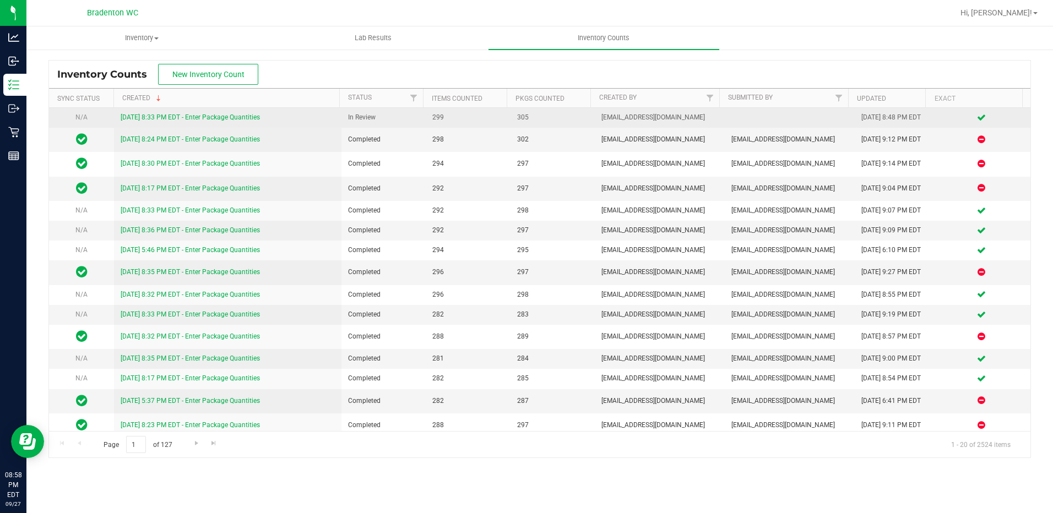
click at [201, 119] on link "[DATE] 8:33 PM EDT - Enter Package Quantities" at bounding box center [190, 117] width 139 height 8
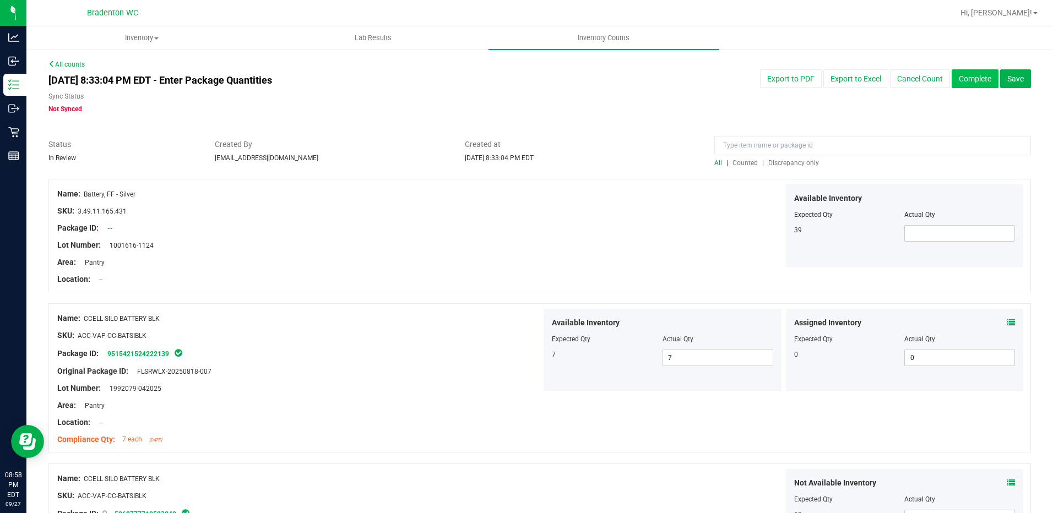
click at [971, 77] on button "Complete" at bounding box center [975, 78] width 47 height 19
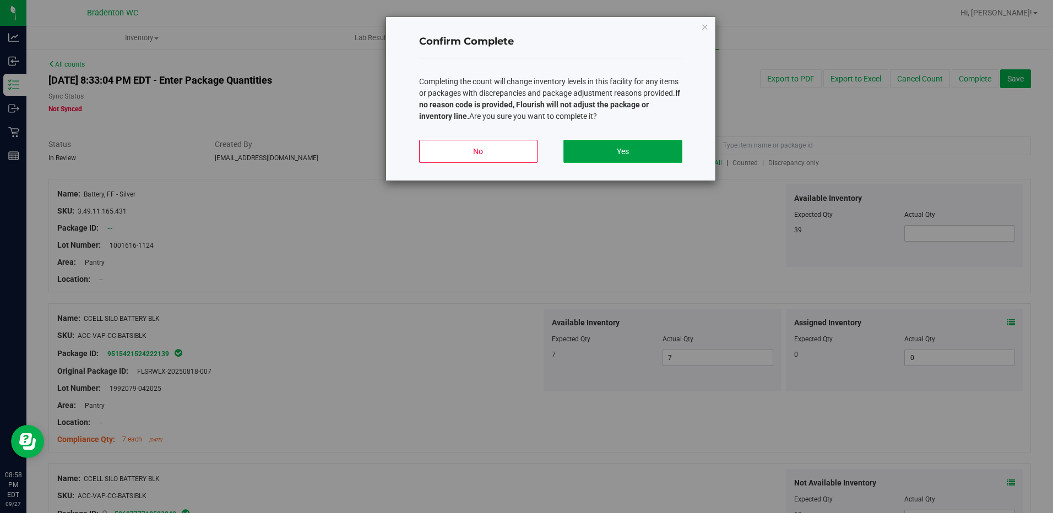
click at [607, 151] on button "Yes" at bounding box center [623, 151] width 118 height 23
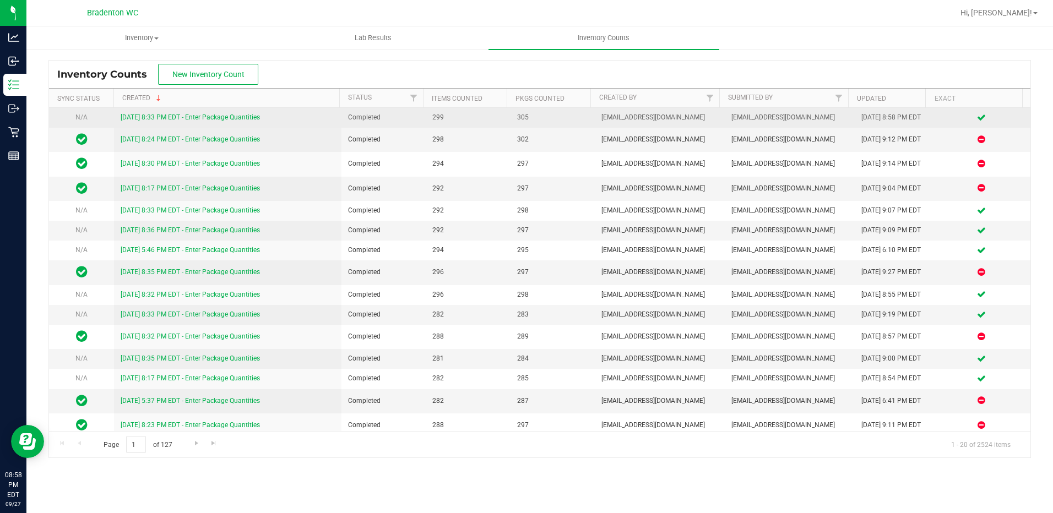
click at [171, 114] on link "[DATE] 8:33 PM EDT - Enter Package Quantities" at bounding box center [190, 117] width 139 height 8
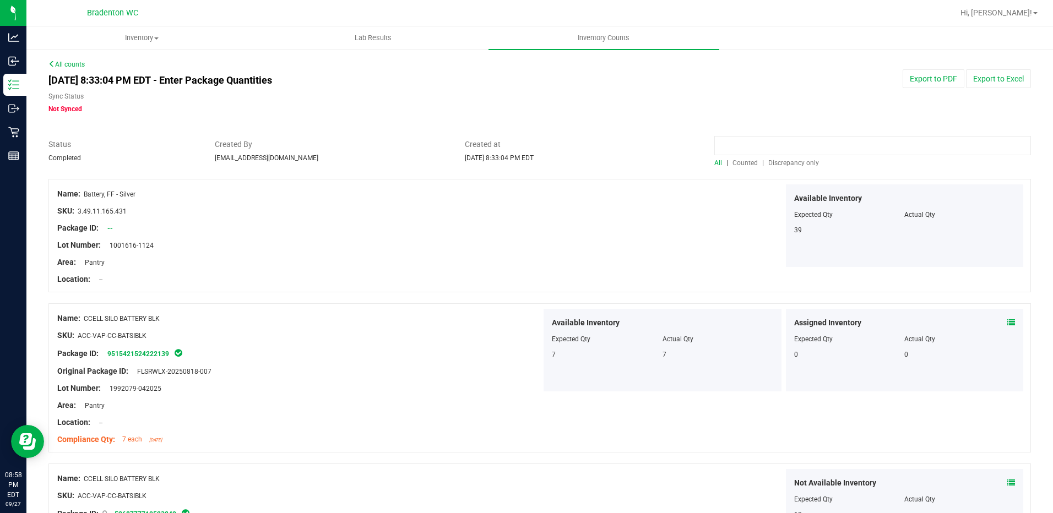
click at [842, 143] on input at bounding box center [872, 145] width 317 height 19
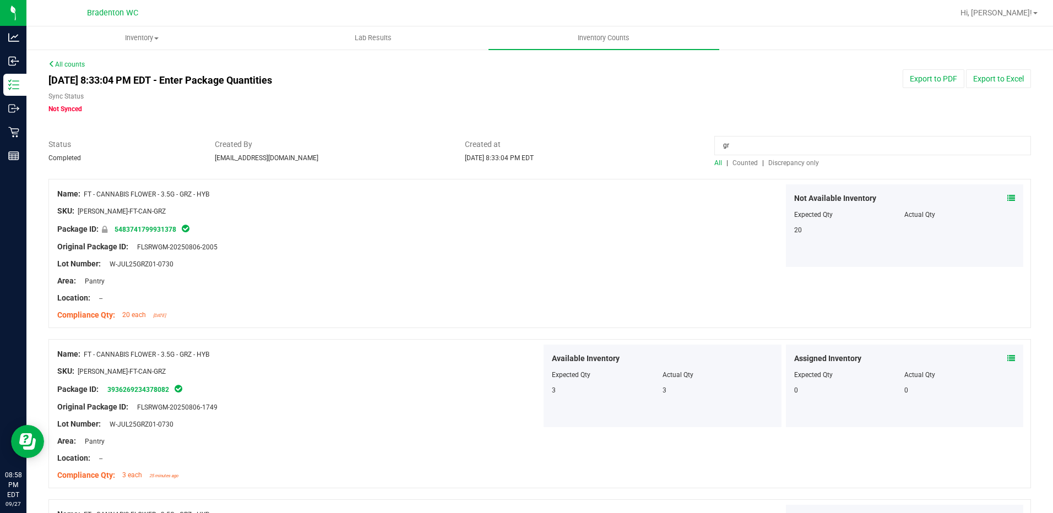
type input "g"
type input "t17"
drag, startPoint x: 848, startPoint y: 148, endPoint x: 584, endPoint y: 153, distance: 264.5
click at [584, 153] on div "Status Completed Created By [EMAIL_ADDRESS][DOMAIN_NAME] Created at [DATE] 8:33…" at bounding box center [539, 153] width 999 height 29
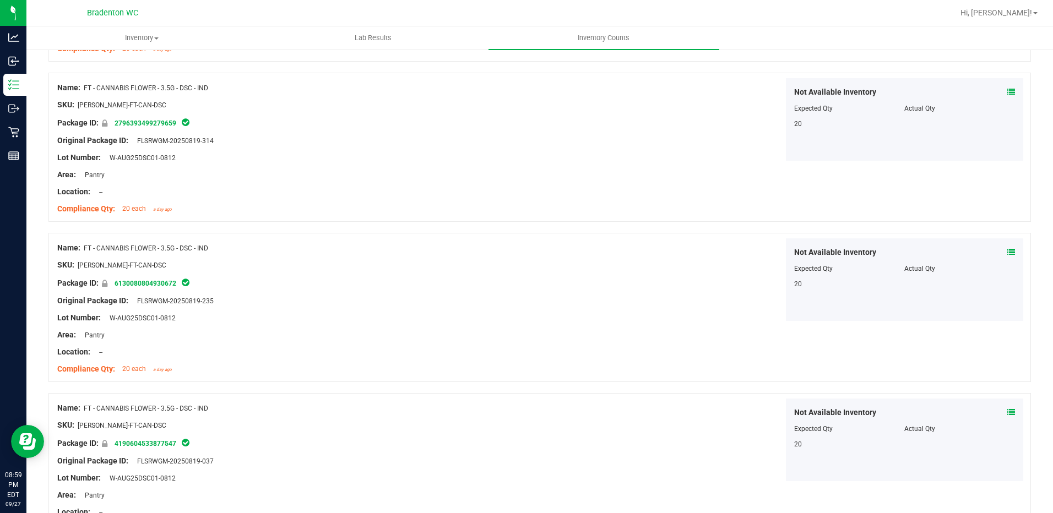
scroll to position [745, 0]
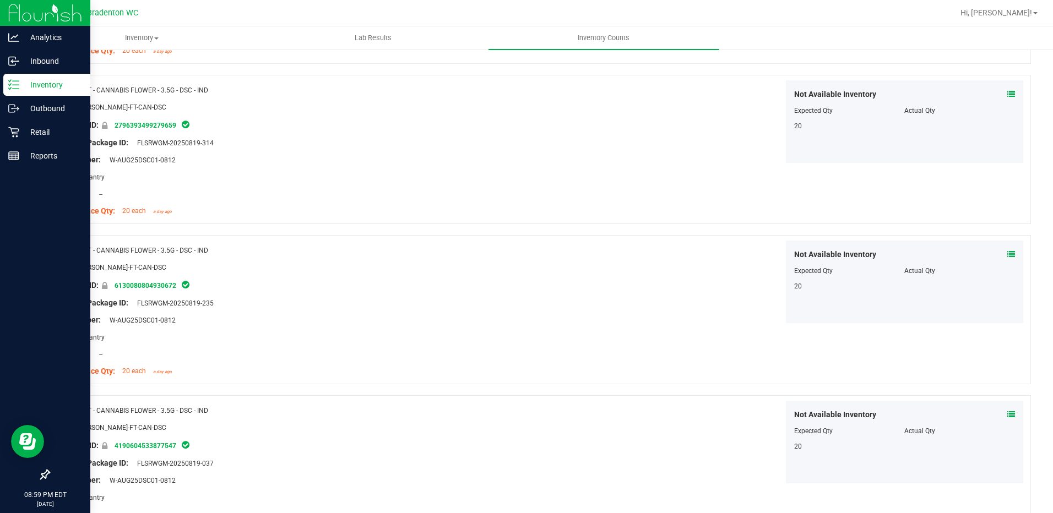
type input "dsc"
click at [28, 89] on p "Inventory" at bounding box center [52, 84] width 66 height 13
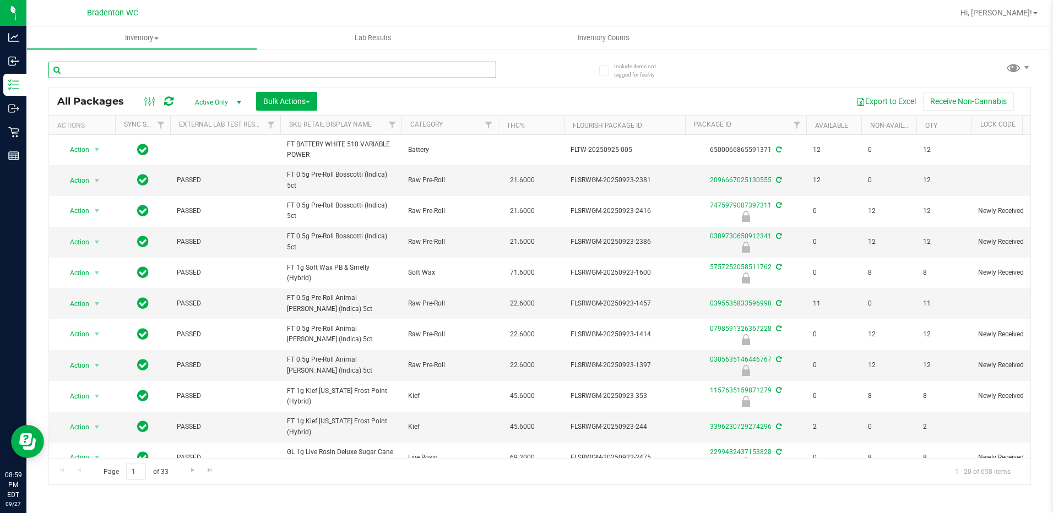
click at [173, 70] on input "text" at bounding box center [272, 70] width 448 height 17
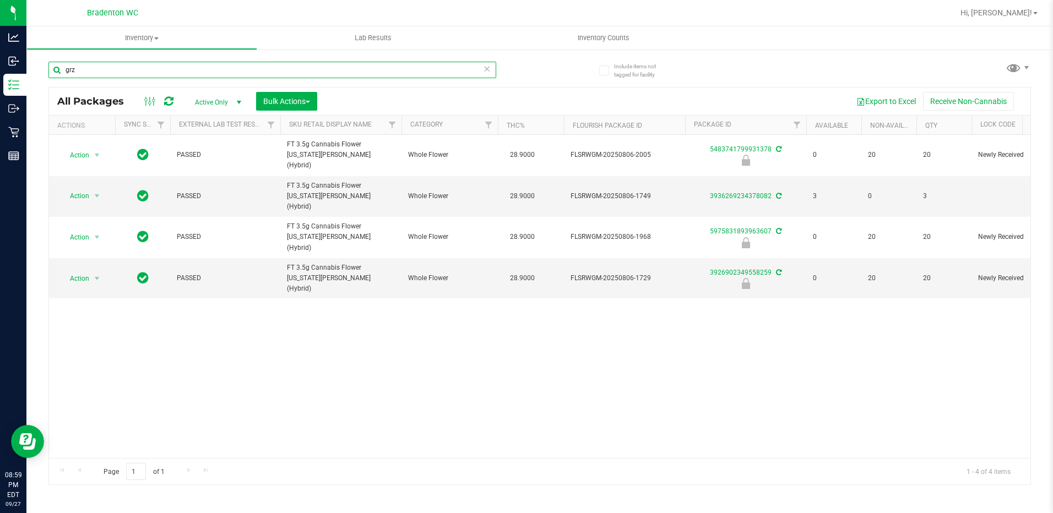
type input "grz"
drag, startPoint x: 118, startPoint y: 69, endPoint x: 51, endPoint y: 75, distance: 68.0
click at [51, 75] on input "grz" at bounding box center [272, 70] width 448 height 17
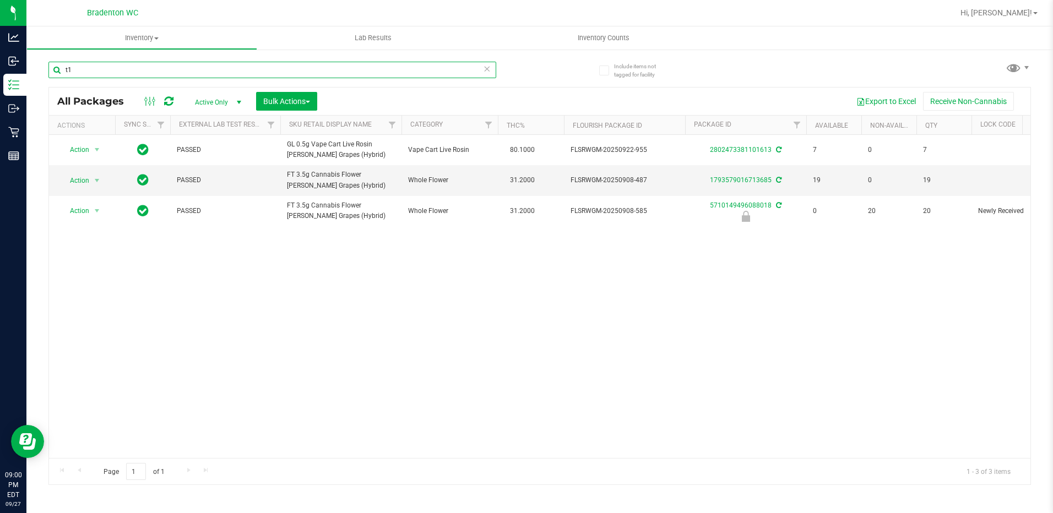
type input "t"
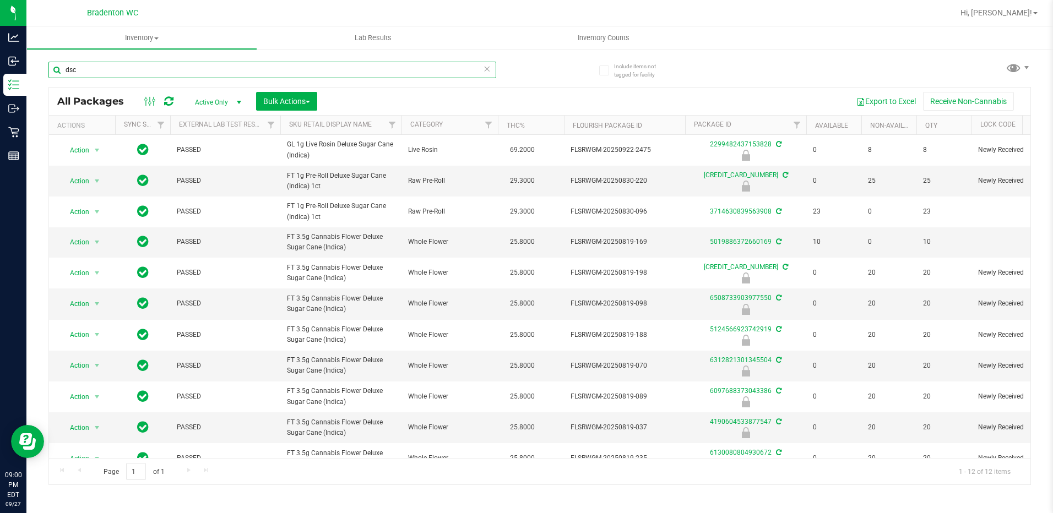
type input "dsc"
click at [488, 66] on icon at bounding box center [488, 68] width 8 height 13
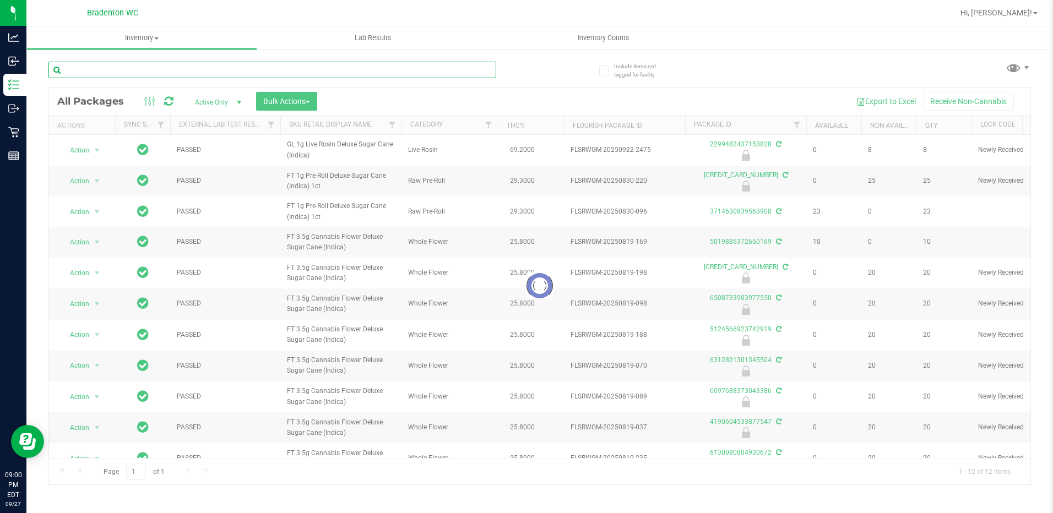
click at [461, 67] on input "text" at bounding box center [272, 70] width 448 height 17
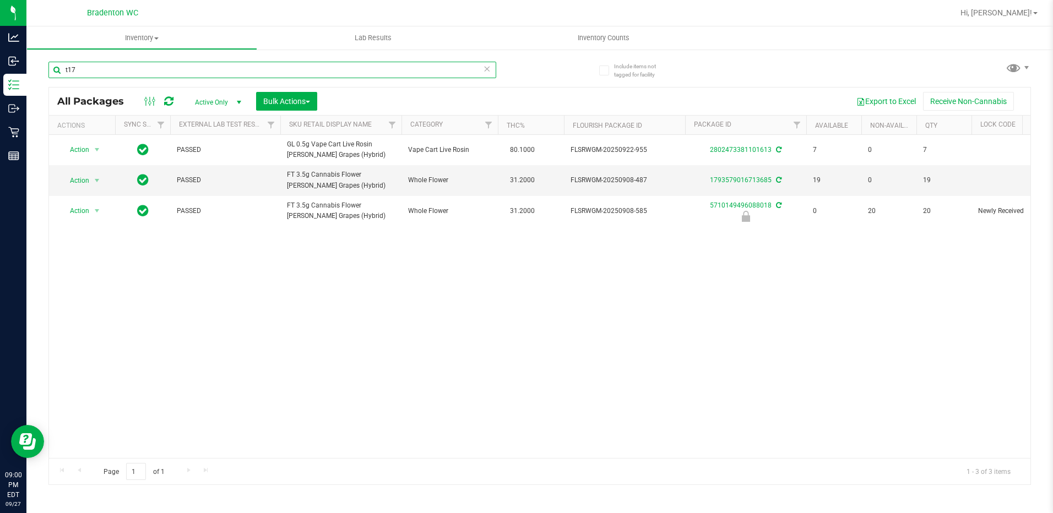
type input "t17"
click at [191, 64] on input "t17" at bounding box center [272, 70] width 448 height 17
type input "l"
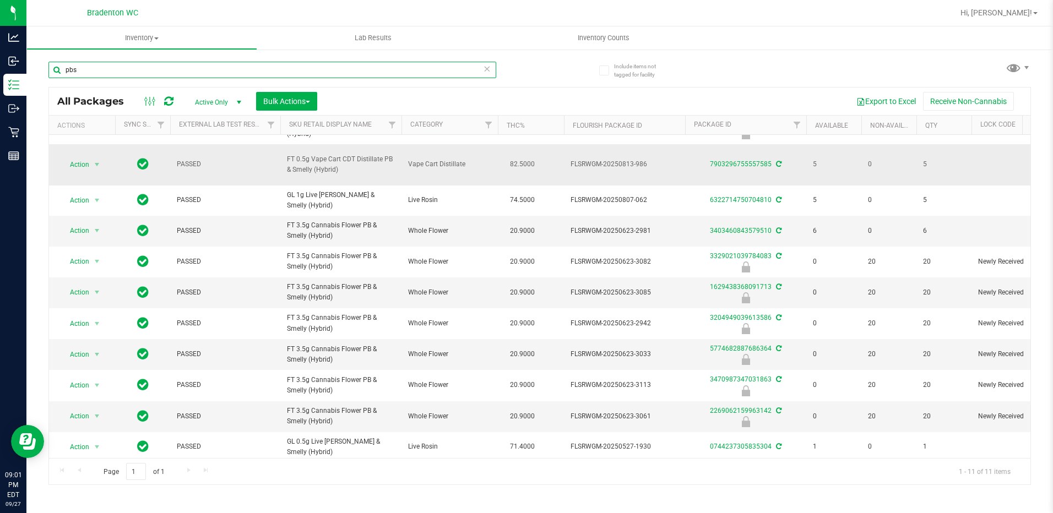
scroll to position [34, 0]
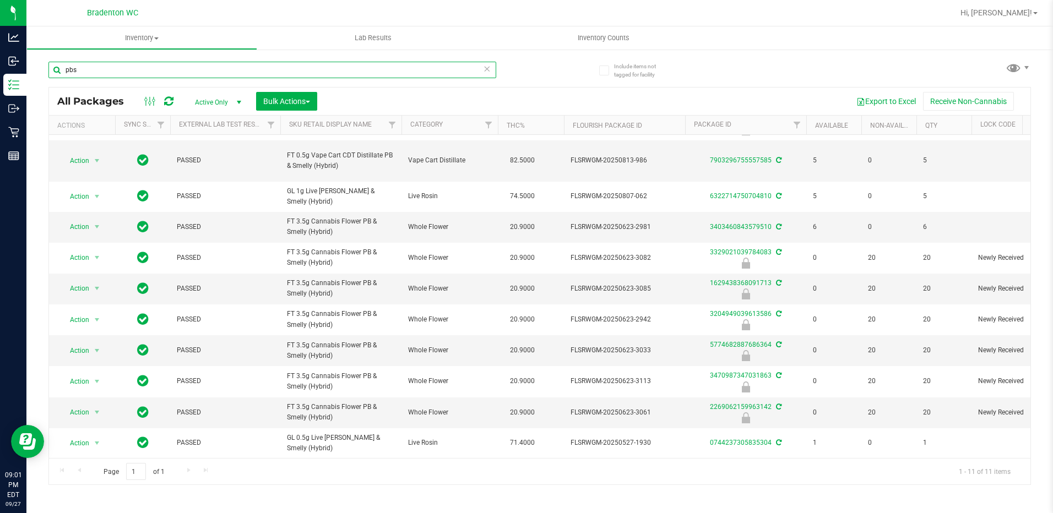
type input "pbs"
click at [487, 67] on icon at bounding box center [488, 68] width 8 height 13
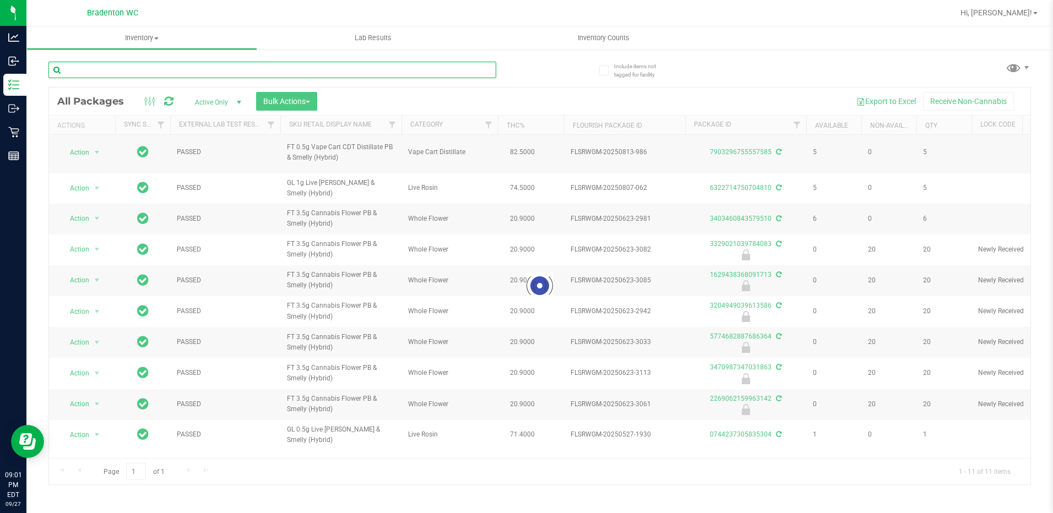
click at [473, 64] on input "text" at bounding box center [272, 70] width 448 height 17
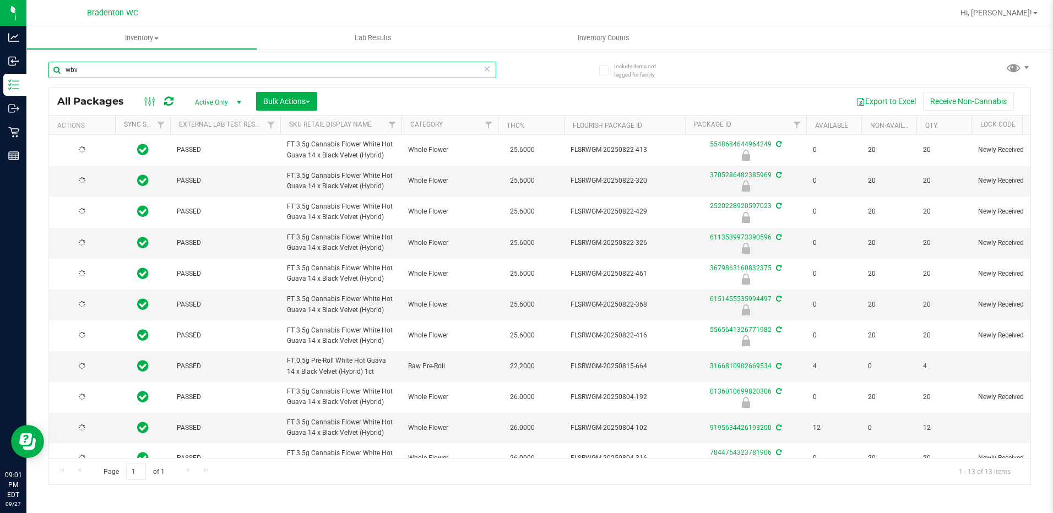
scroll to position [96, 0]
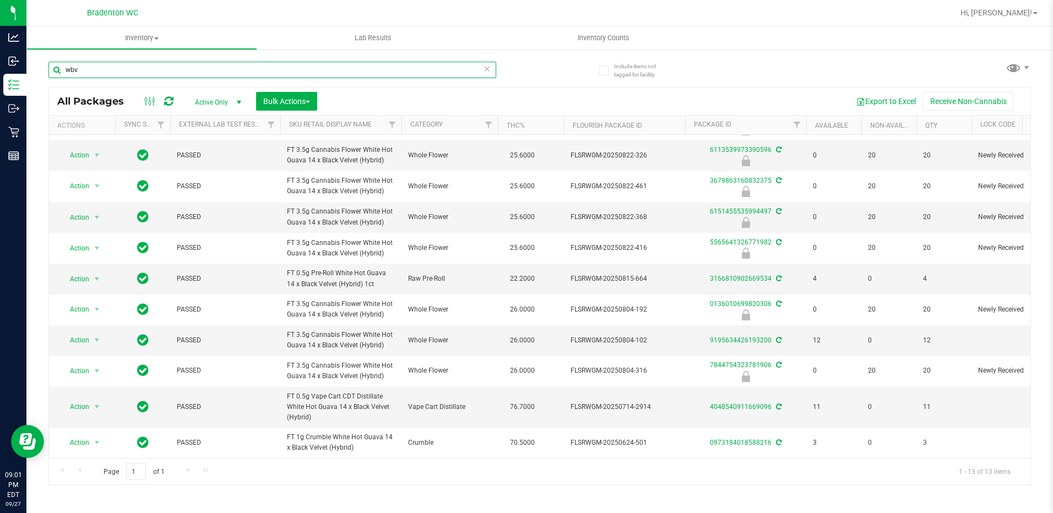
type input "wbv"
click at [486, 64] on icon at bounding box center [488, 68] width 8 height 13
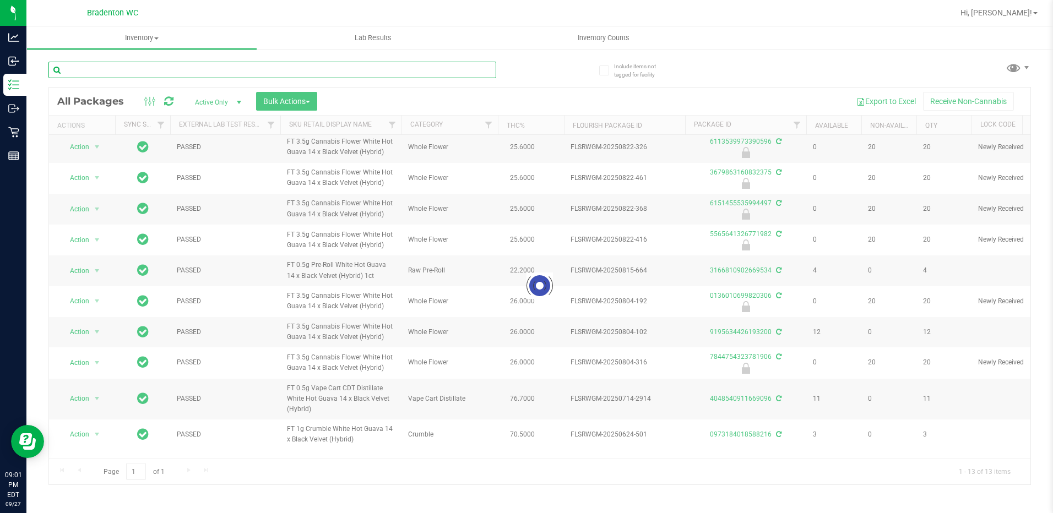
click at [476, 67] on input "text" at bounding box center [272, 70] width 448 height 17
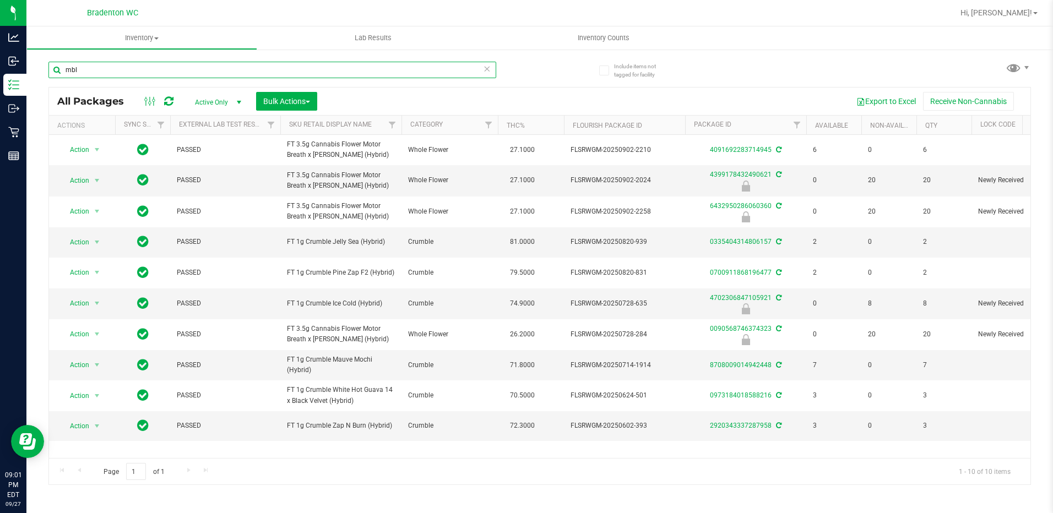
type input "mbl"
click at [485, 65] on icon at bounding box center [488, 68] width 8 height 13
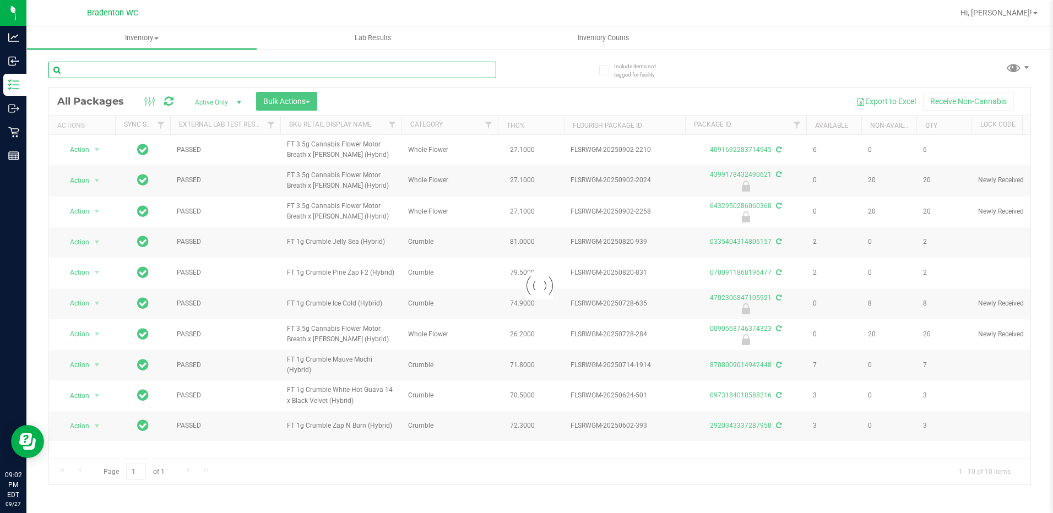
click at [481, 66] on input "text" at bounding box center [272, 70] width 448 height 17
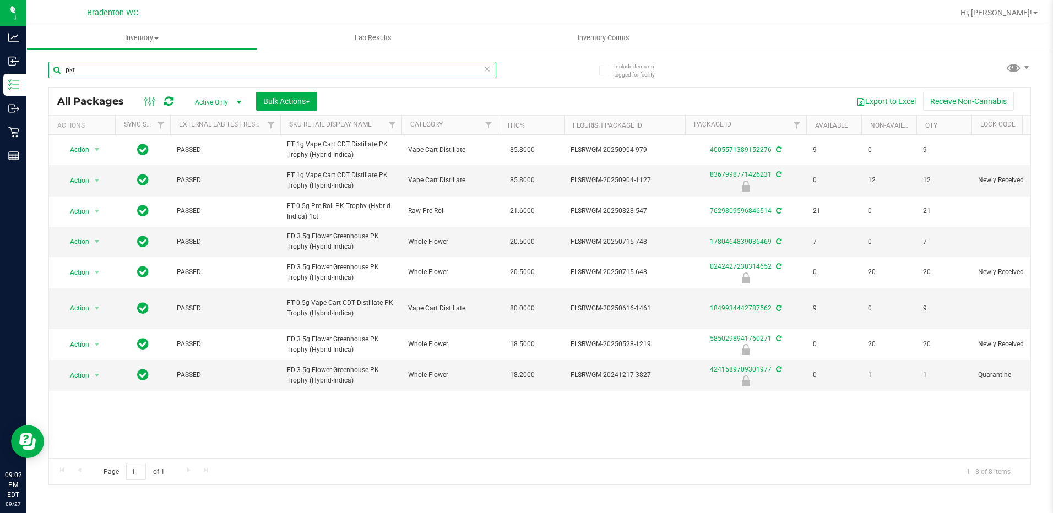
type input "pkt"
